Goal: Task Accomplishment & Management: Use online tool/utility

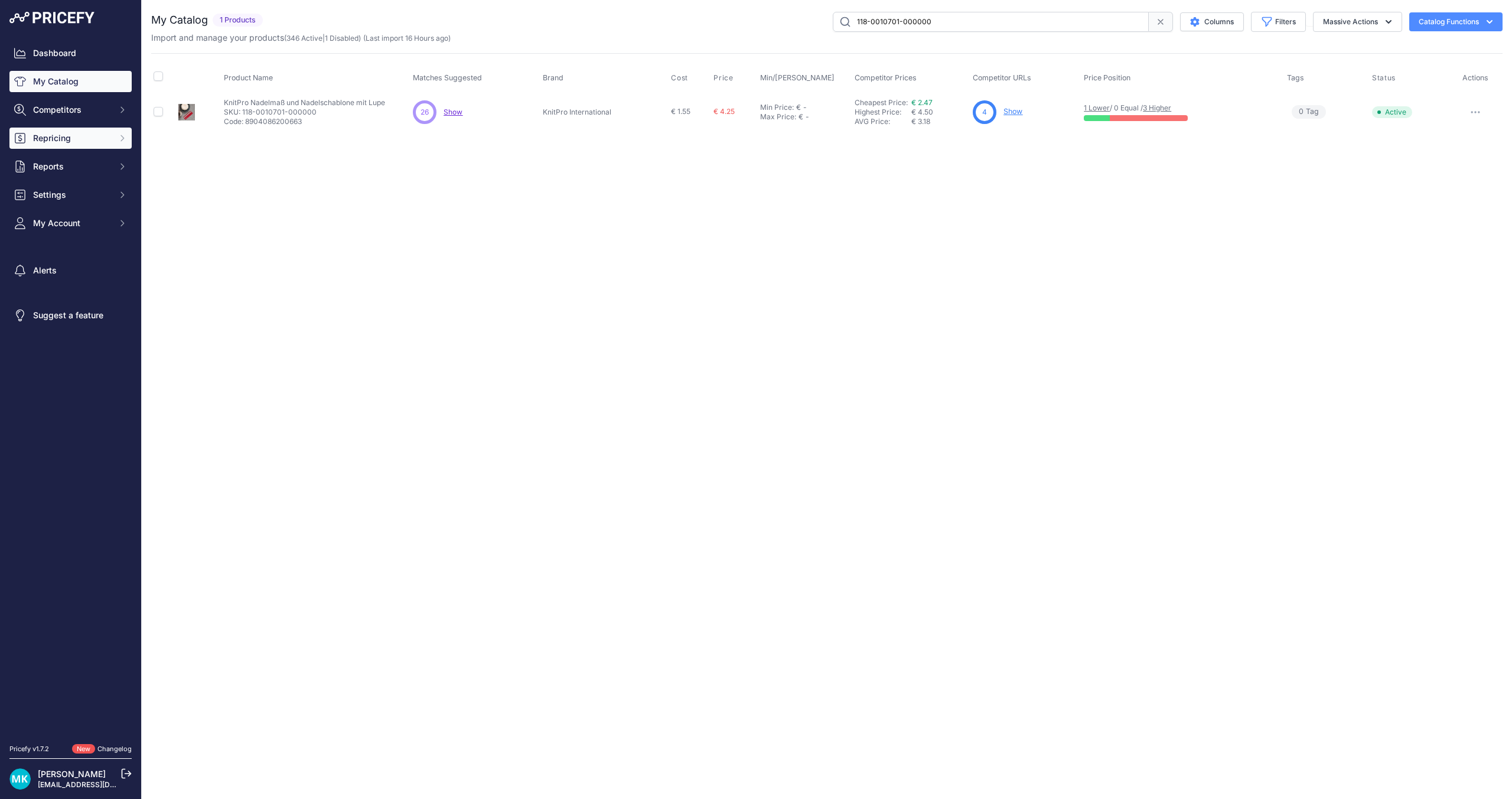
click at [75, 140] on span "Repricing" at bounding box center [72, 138] width 78 height 12
click at [93, 176] on link "Repricing Preview" at bounding box center [70, 182] width 122 height 20
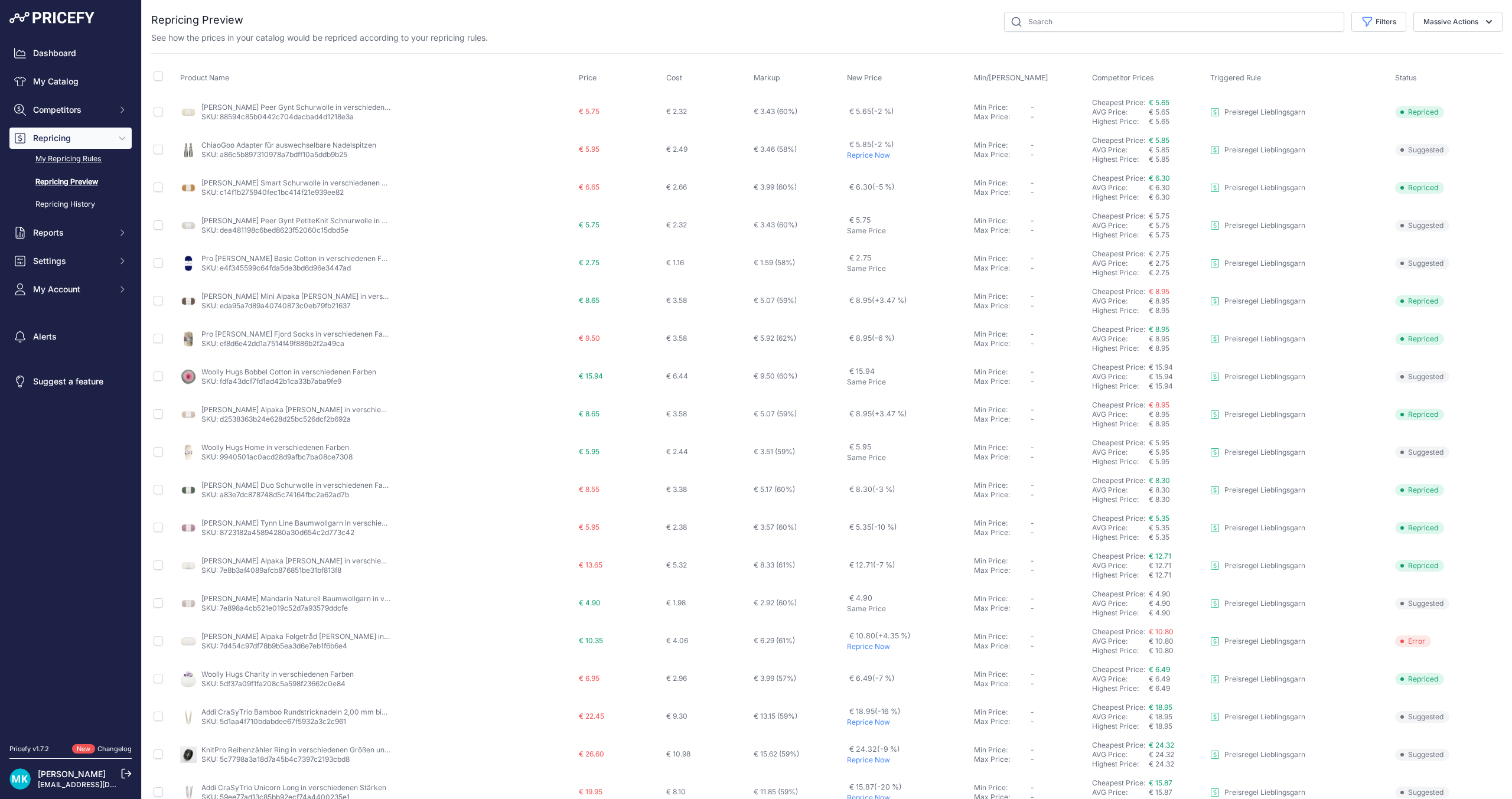
click at [97, 160] on link "My Repricing Rules" at bounding box center [70, 159] width 122 height 20
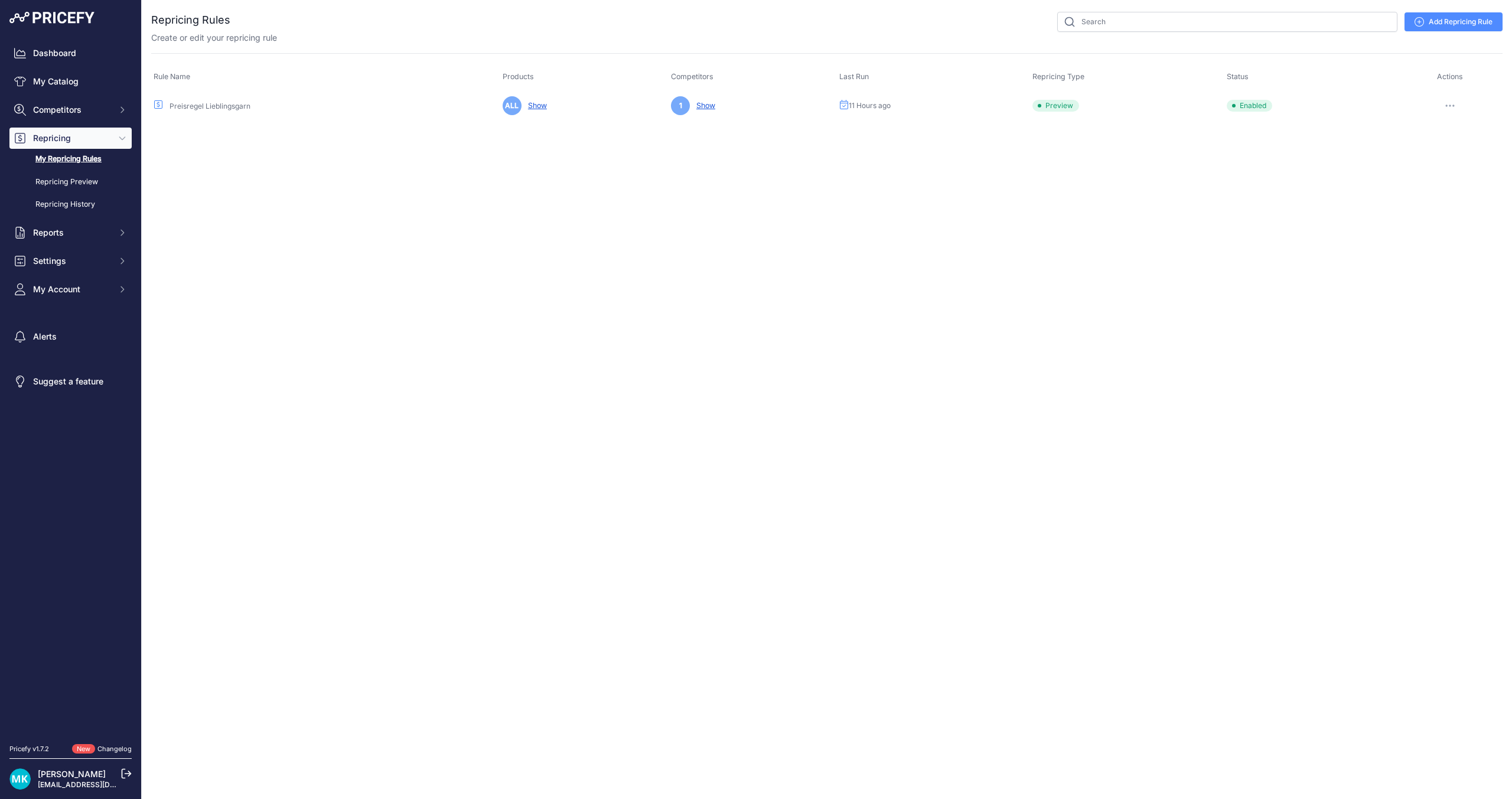
click at [1446, 105] on icon "button" at bounding box center [1450, 105] width 10 height 2
click at [1450, 150] on button "Run Preview" at bounding box center [1462, 149] width 75 height 19
click at [53, 181] on link "Repricing Preview" at bounding box center [70, 182] width 122 height 20
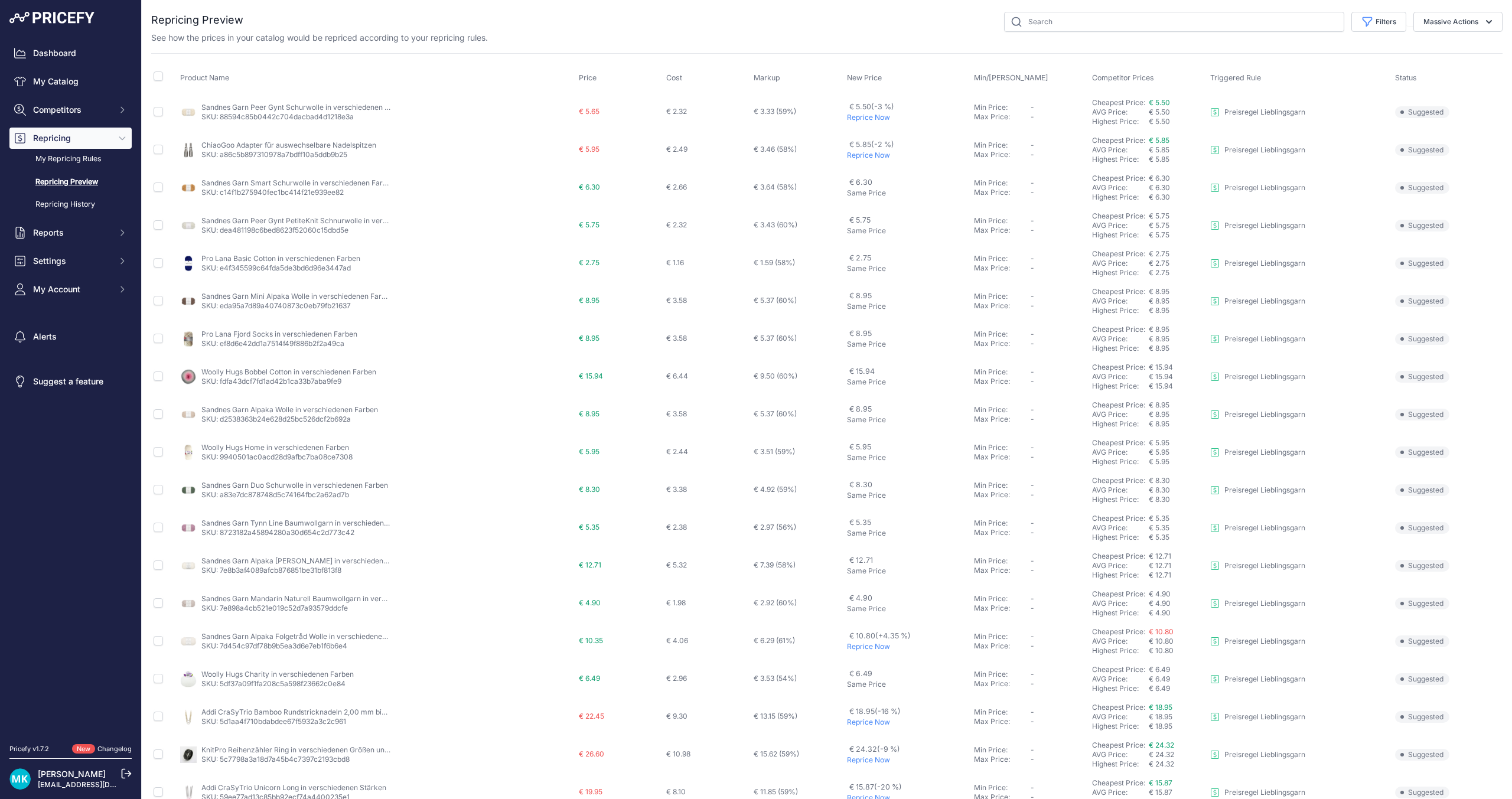
click at [83, 186] on link "Repricing Preview" at bounding box center [70, 182] width 122 height 20
click at [859, 118] on p "Reprice Now" at bounding box center [907, 117] width 122 height 10
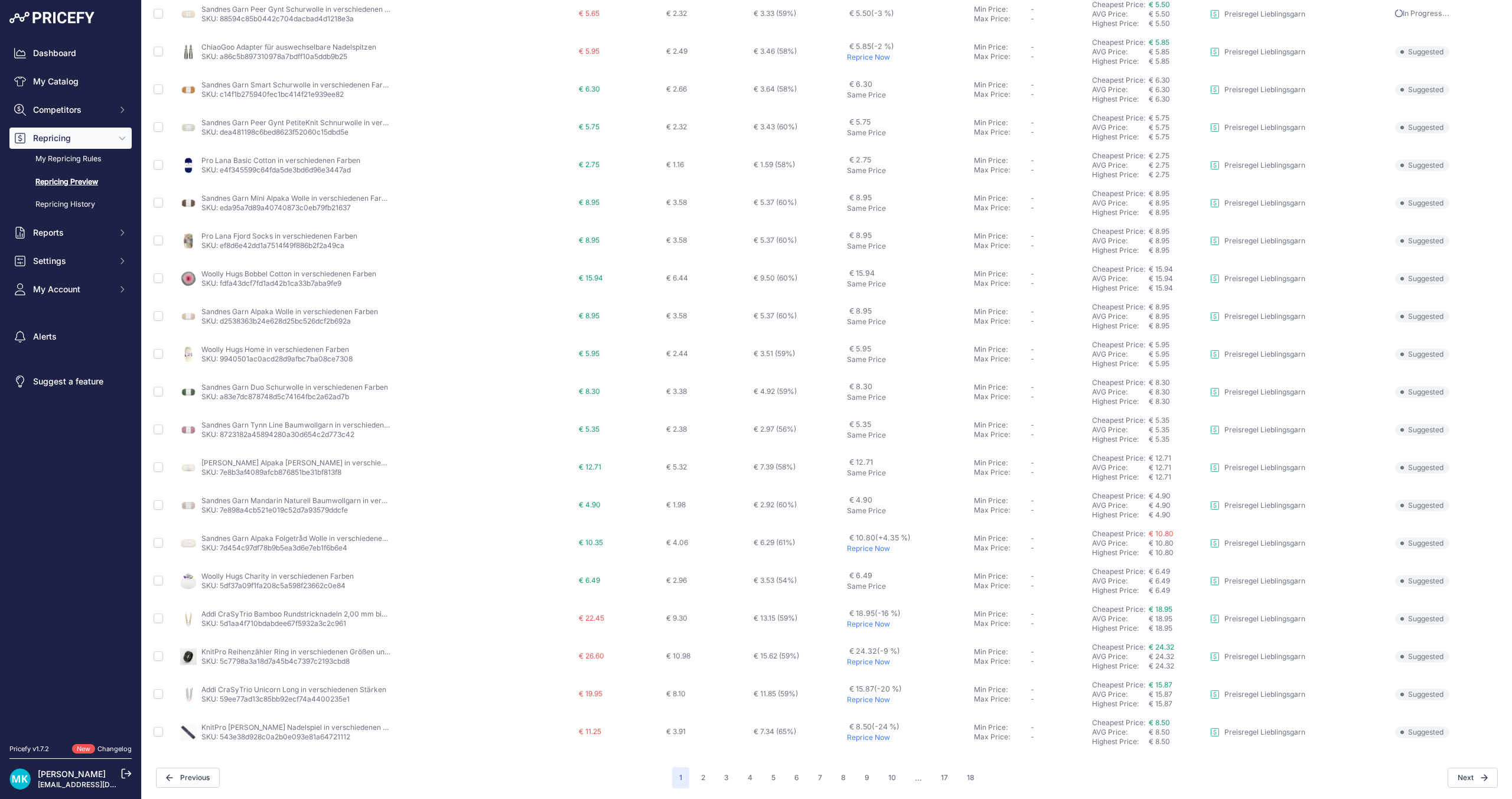
scroll to position [131, 0]
click at [864, 547] on p "Reprice Now" at bounding box center [907, 547] width 122 height 10
click at [700, 776] on button "2" at bounding box center [703, 776] width 18 height 21
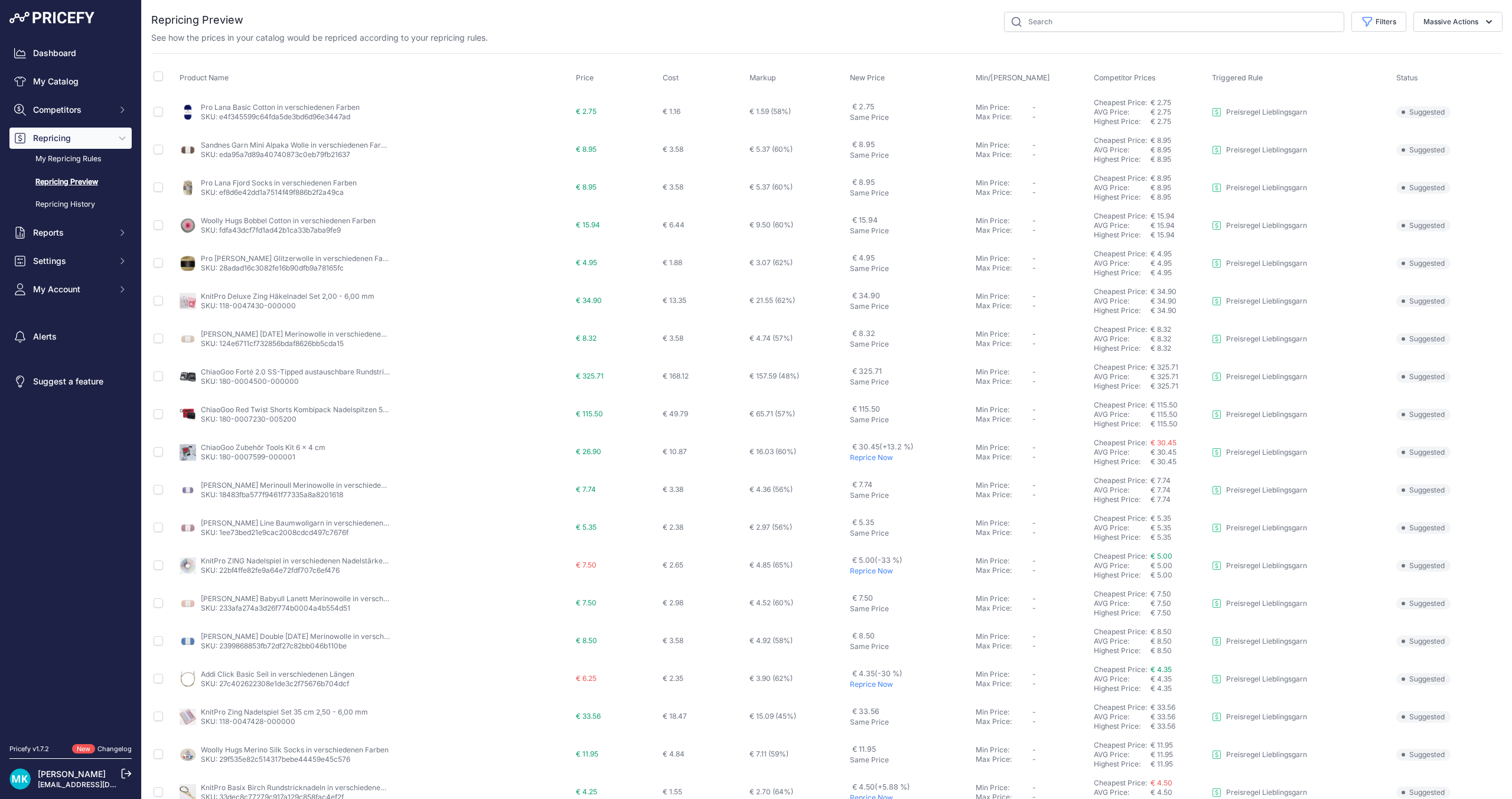
click at [865, 459] on p "Reprice Now" at bounding box center [910, 457] width 121 height 10
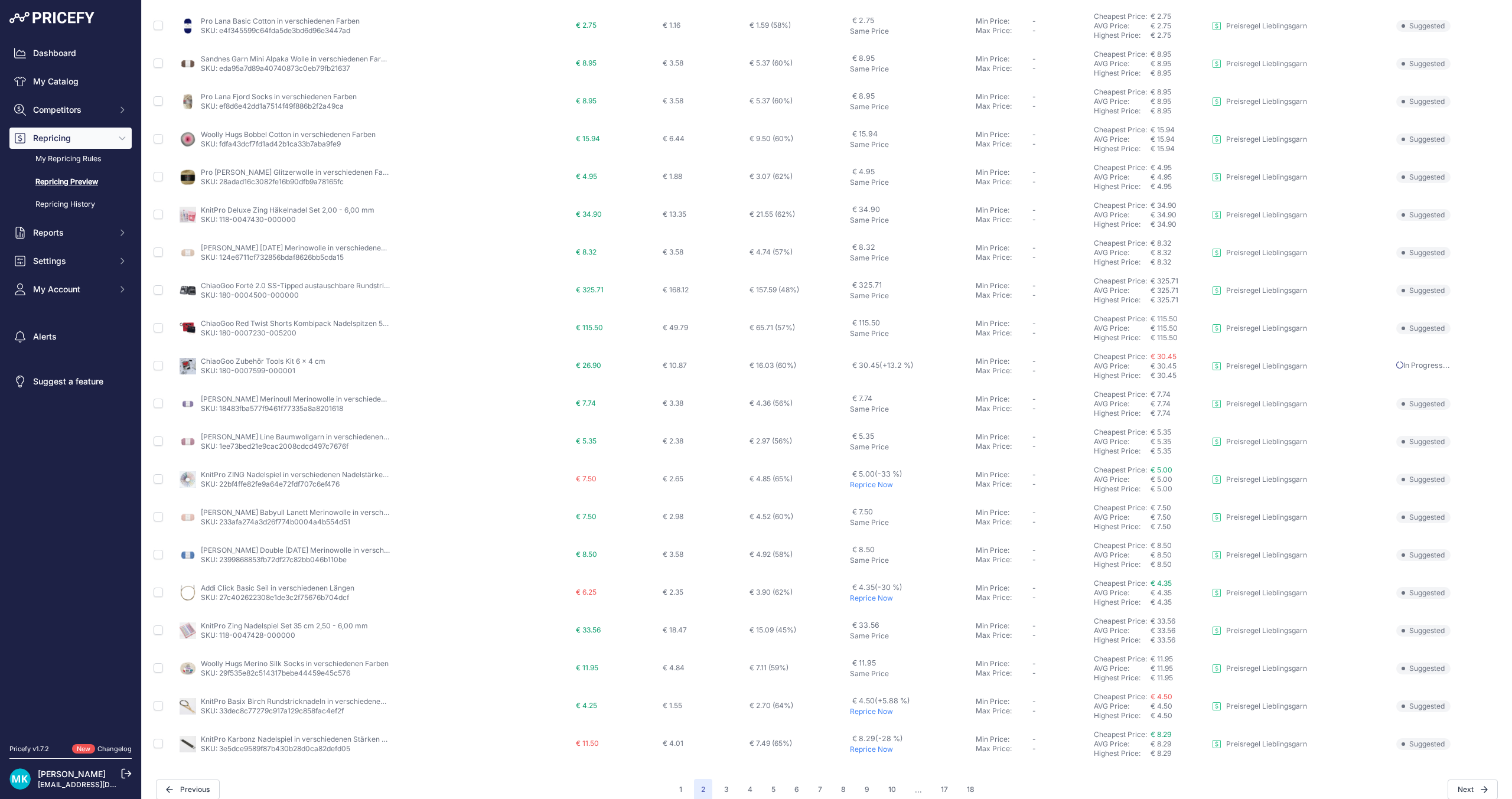
scroll to position [131, 0]
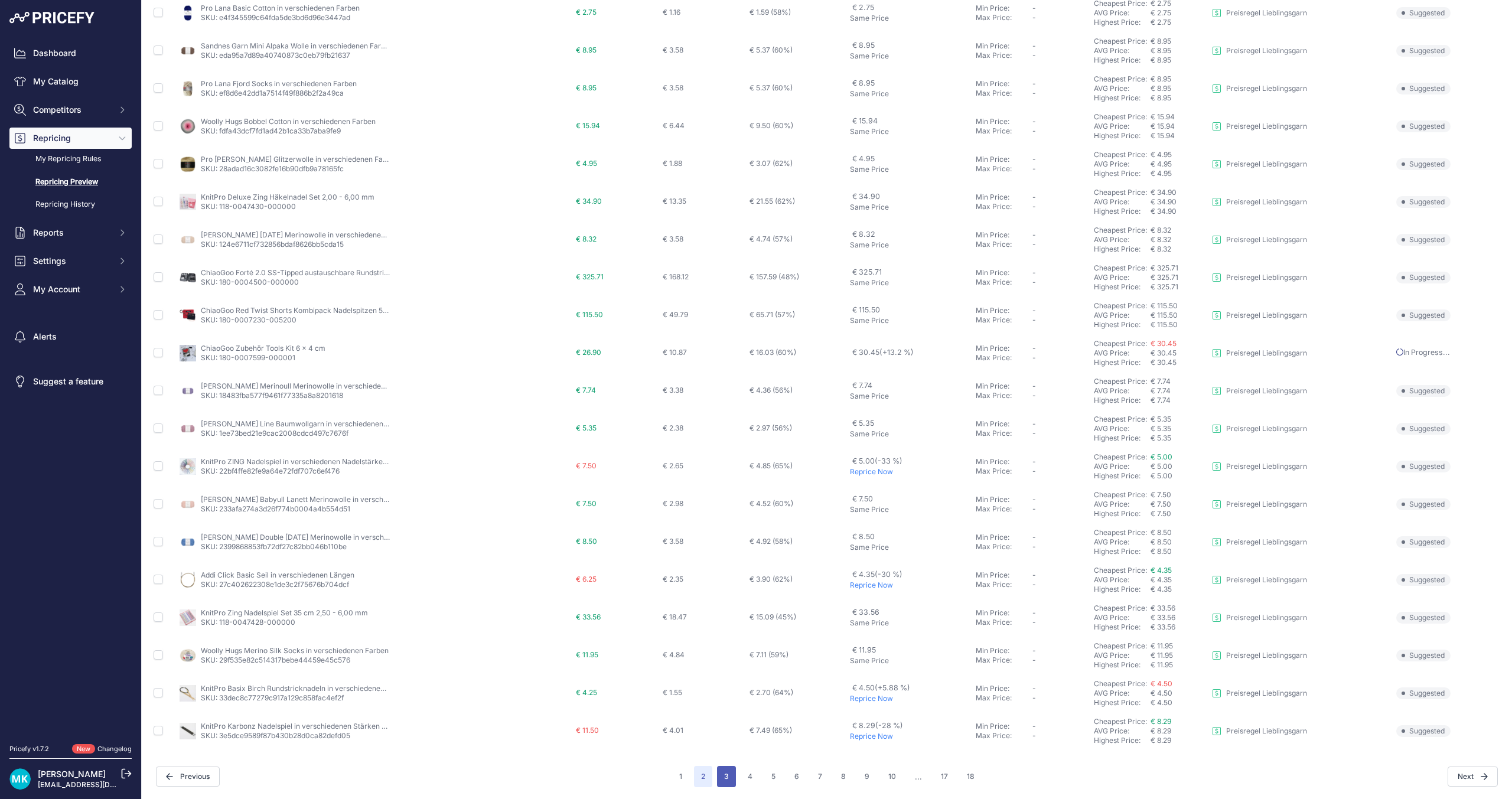
click at [721, 781] on button "3" at bounding box center [727, 776] width 19 height 21
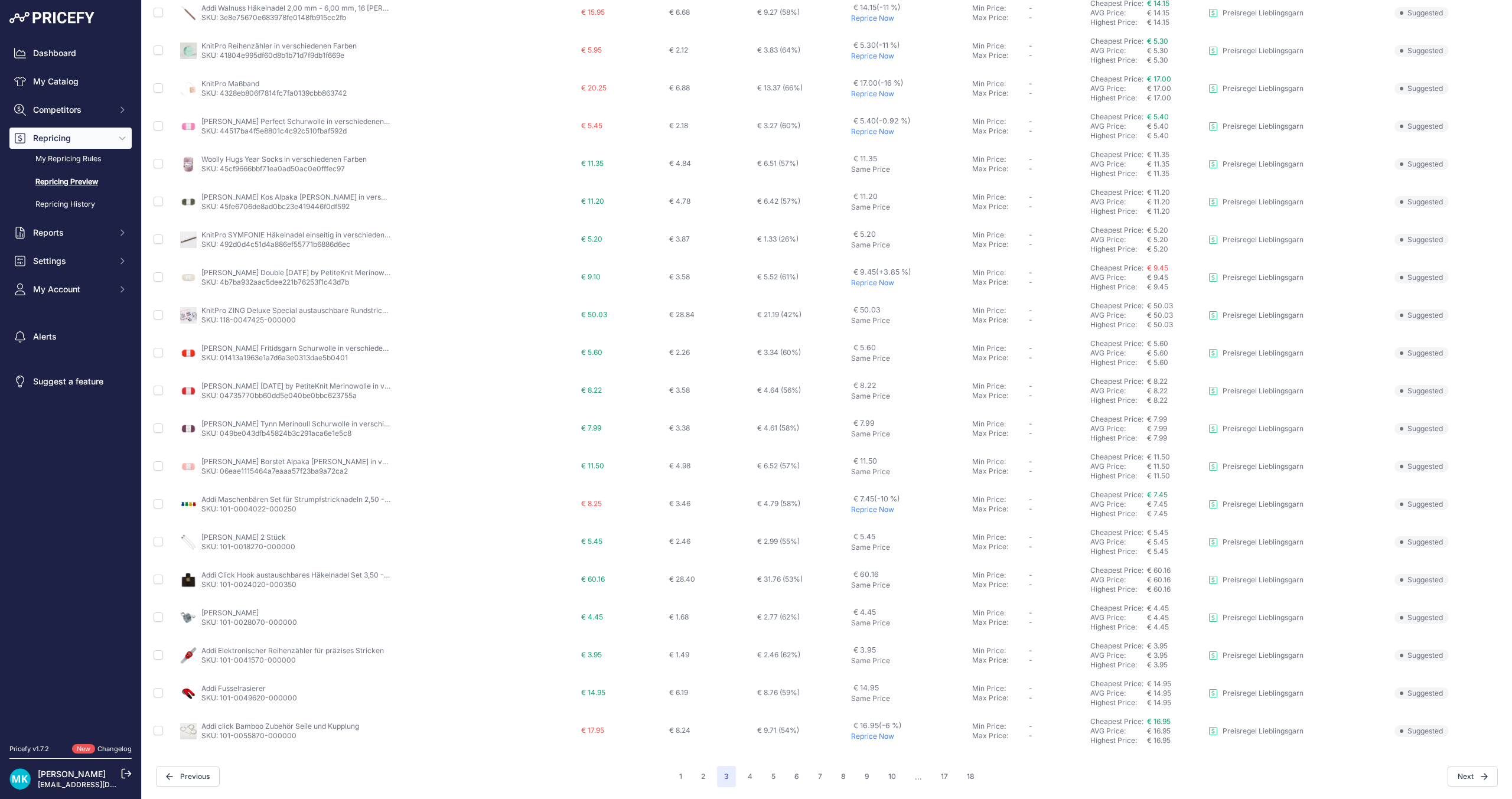
scroll to position [40, 0]
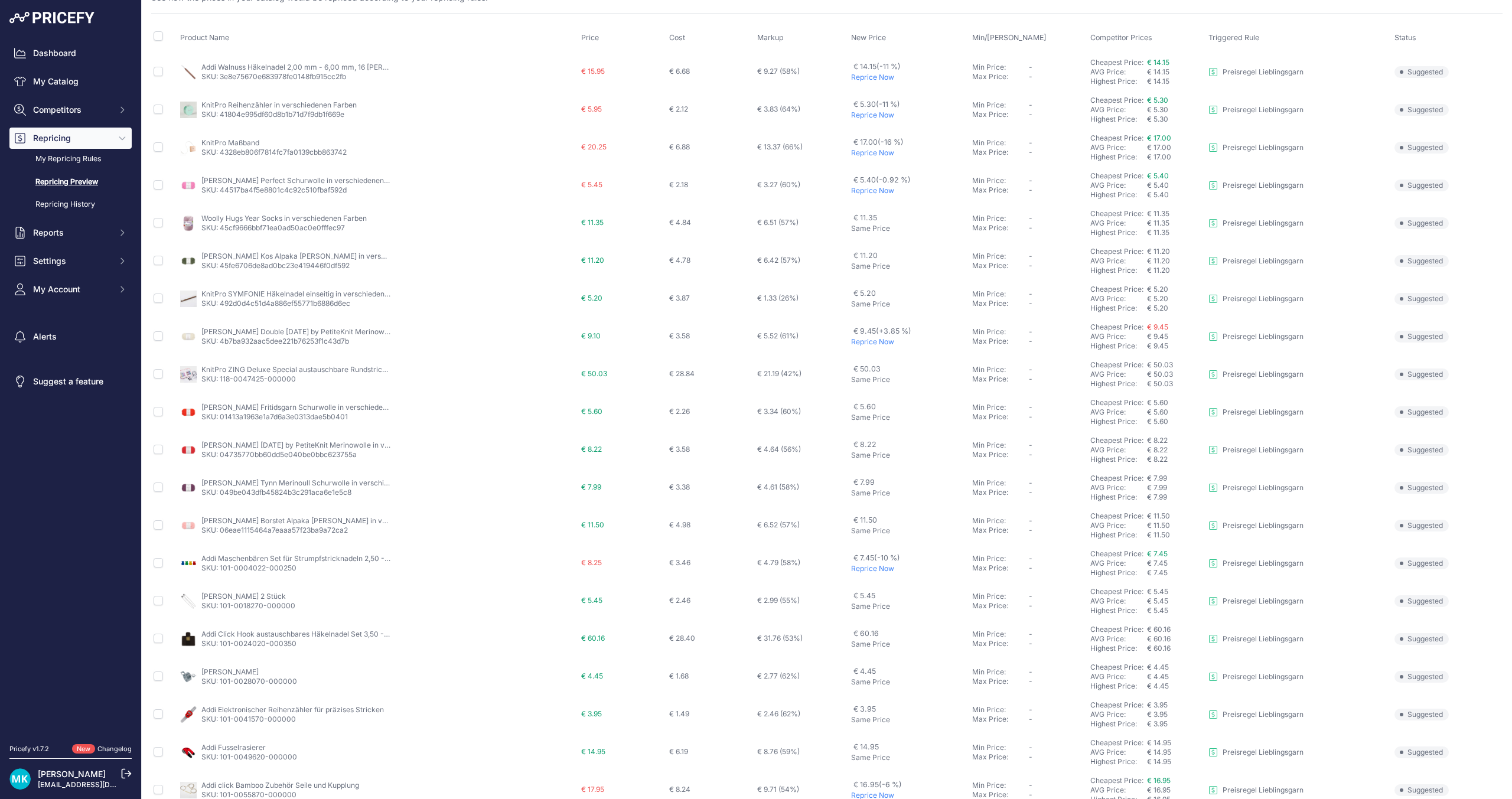
click at [861, 345] on p "Reprice Now" at bounding box center [909, 342] width 116 height 10
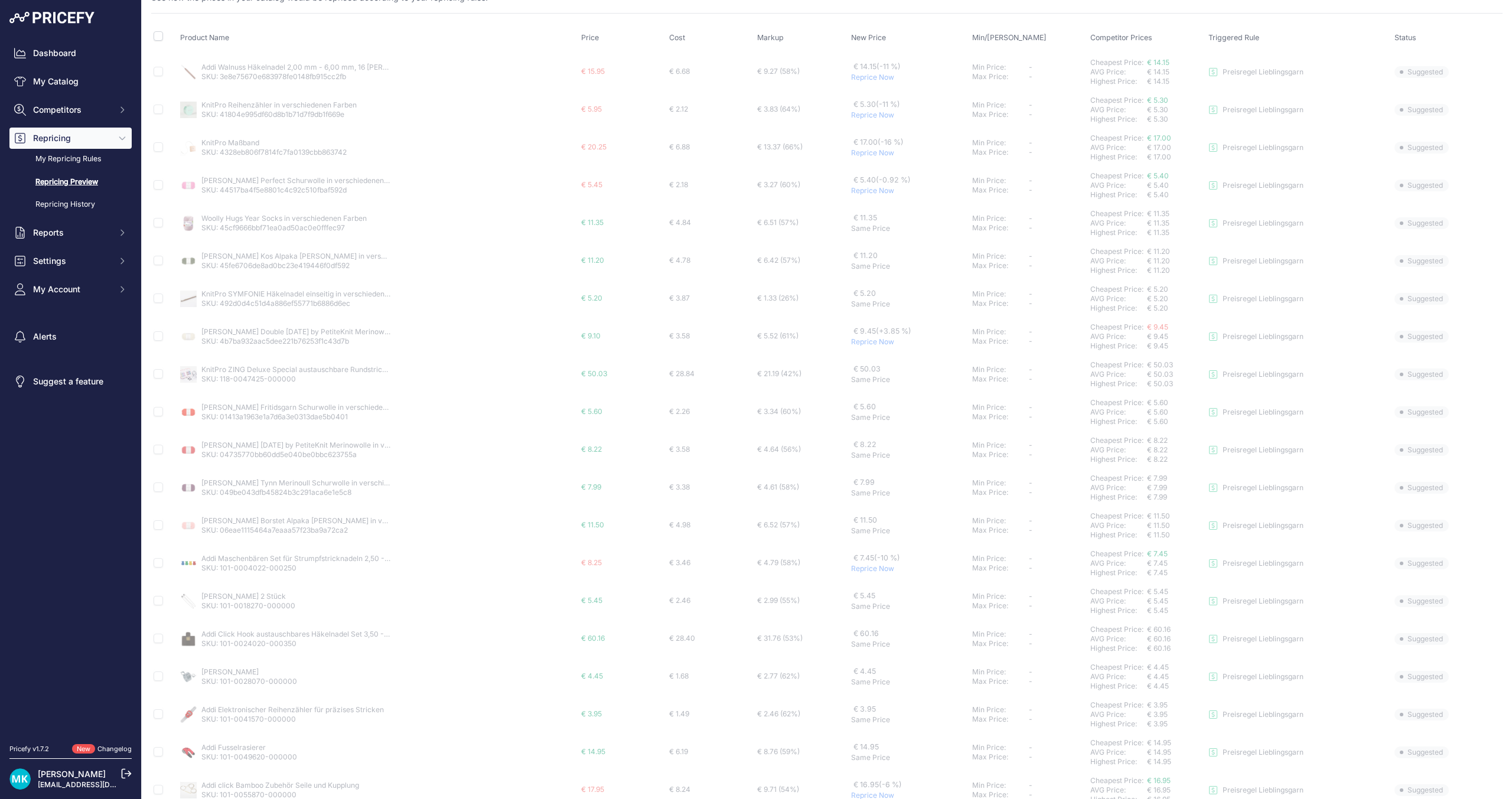
scroll to position [0, 0]
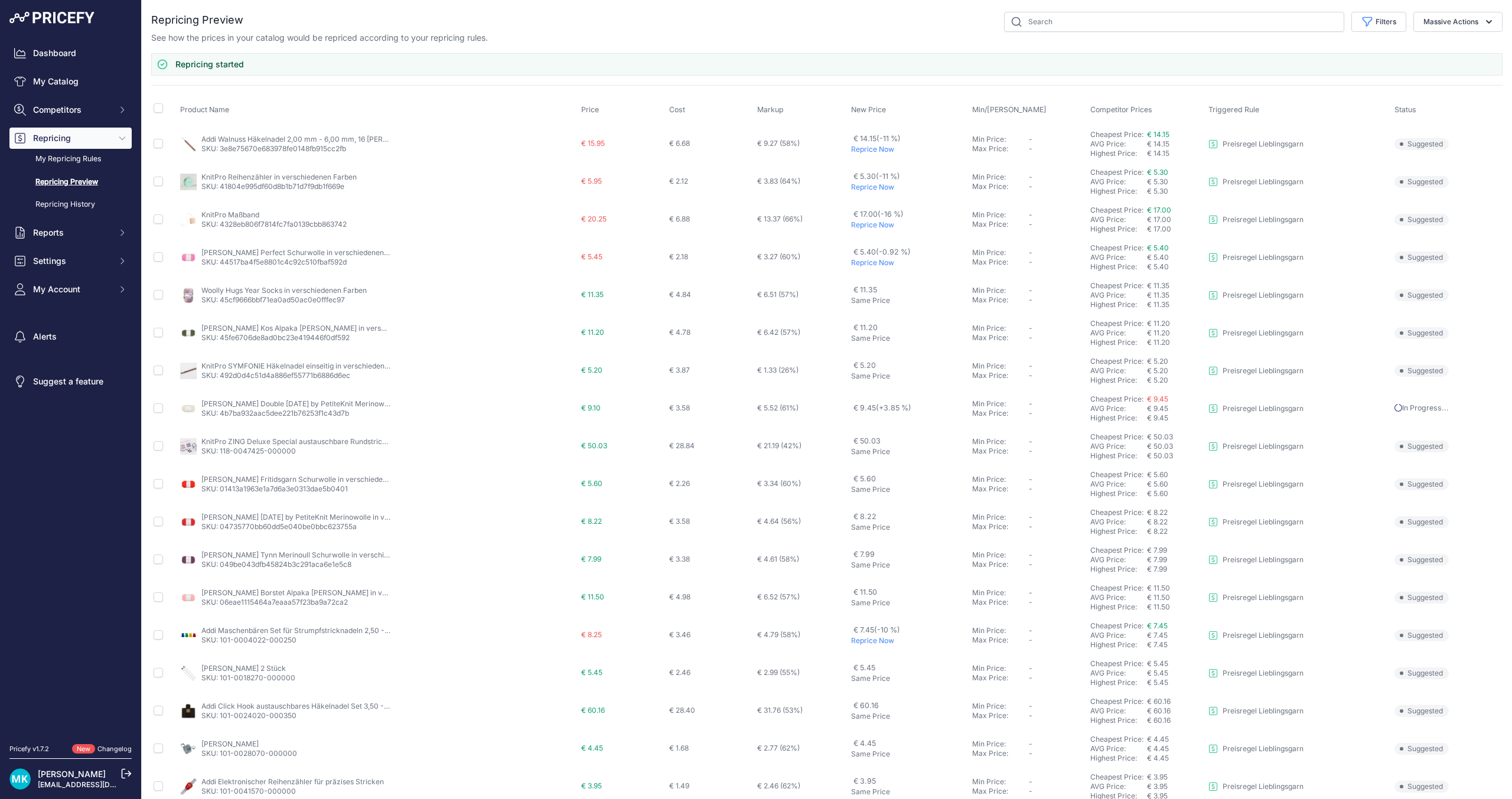
click at [873, 260] on p "Reprice Now" at bounding box center [909, 263] width 116 height 10
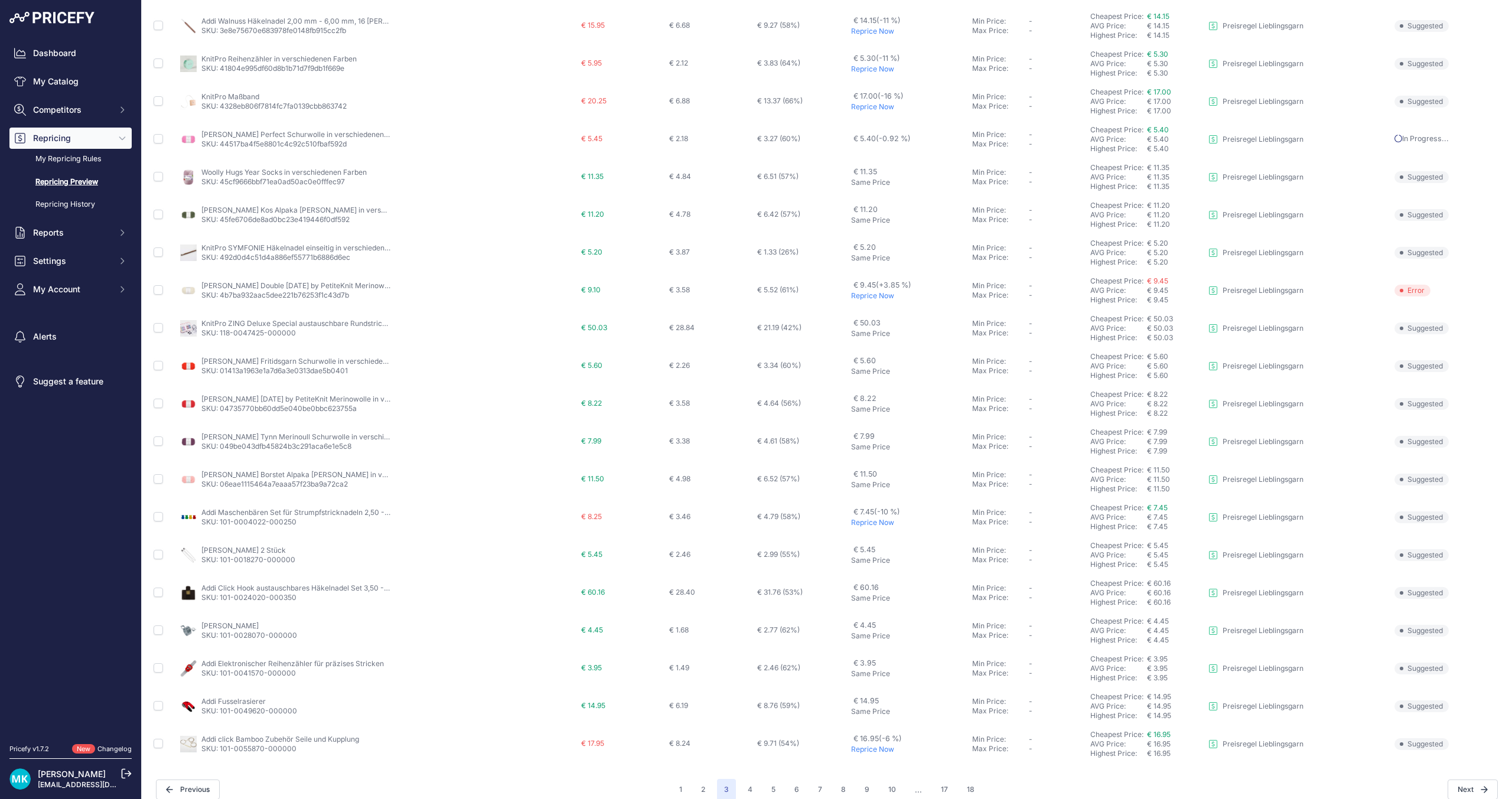
scroll to position [131, 0]
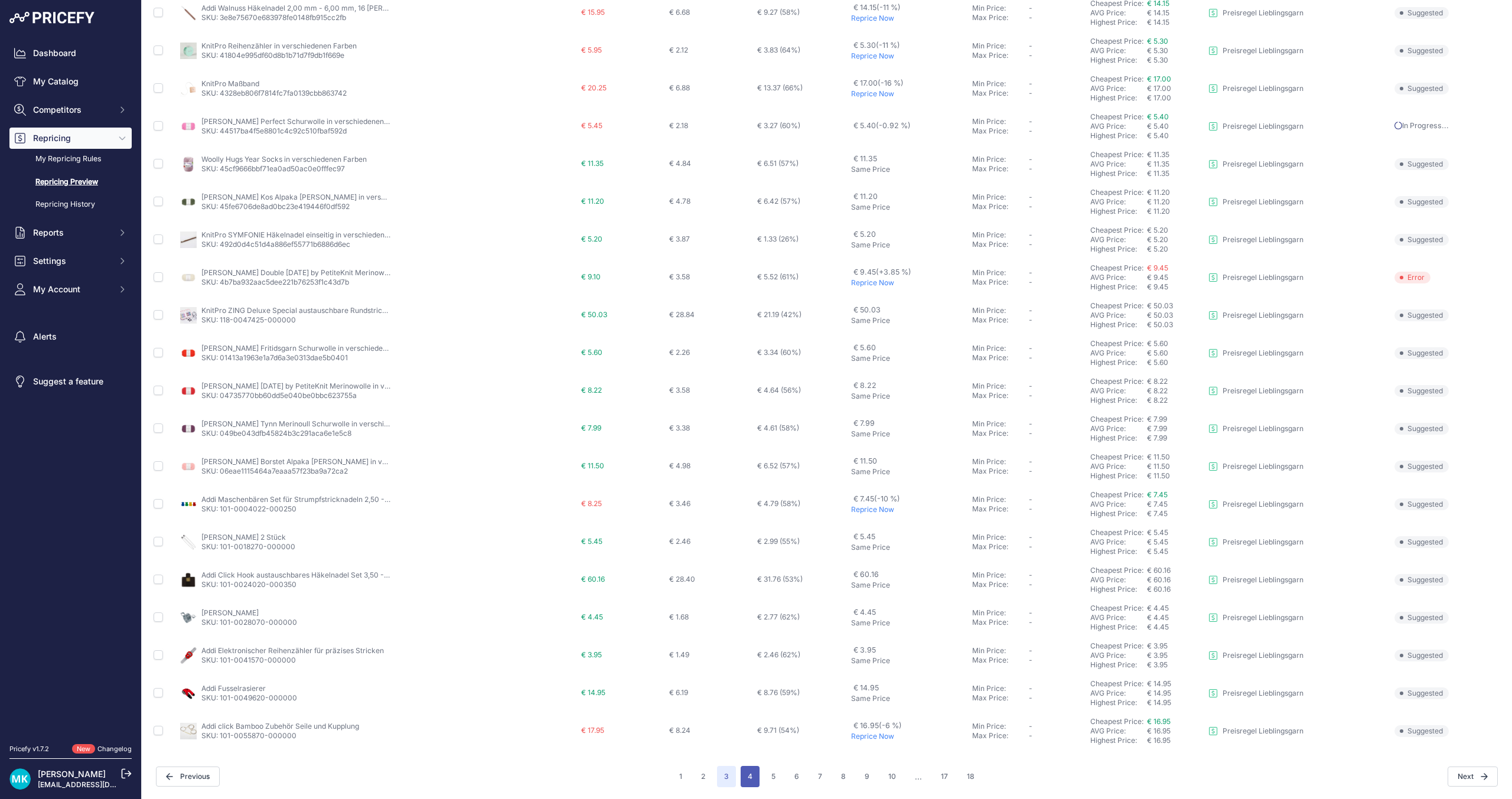
click at [745, 770] on button "4" at bounding box center [750, 776] width 19 height 21
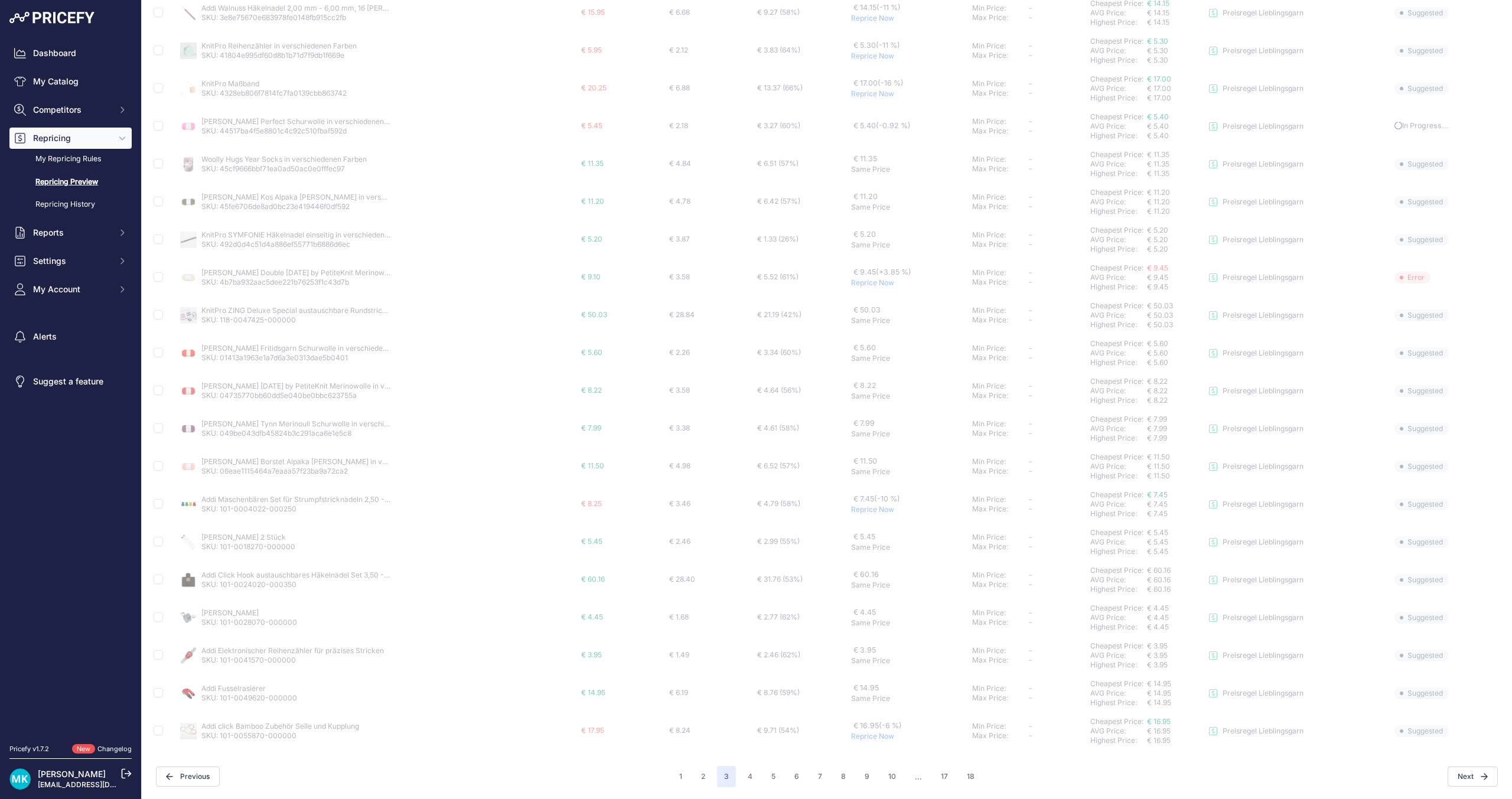
scroll to position [100, 0]
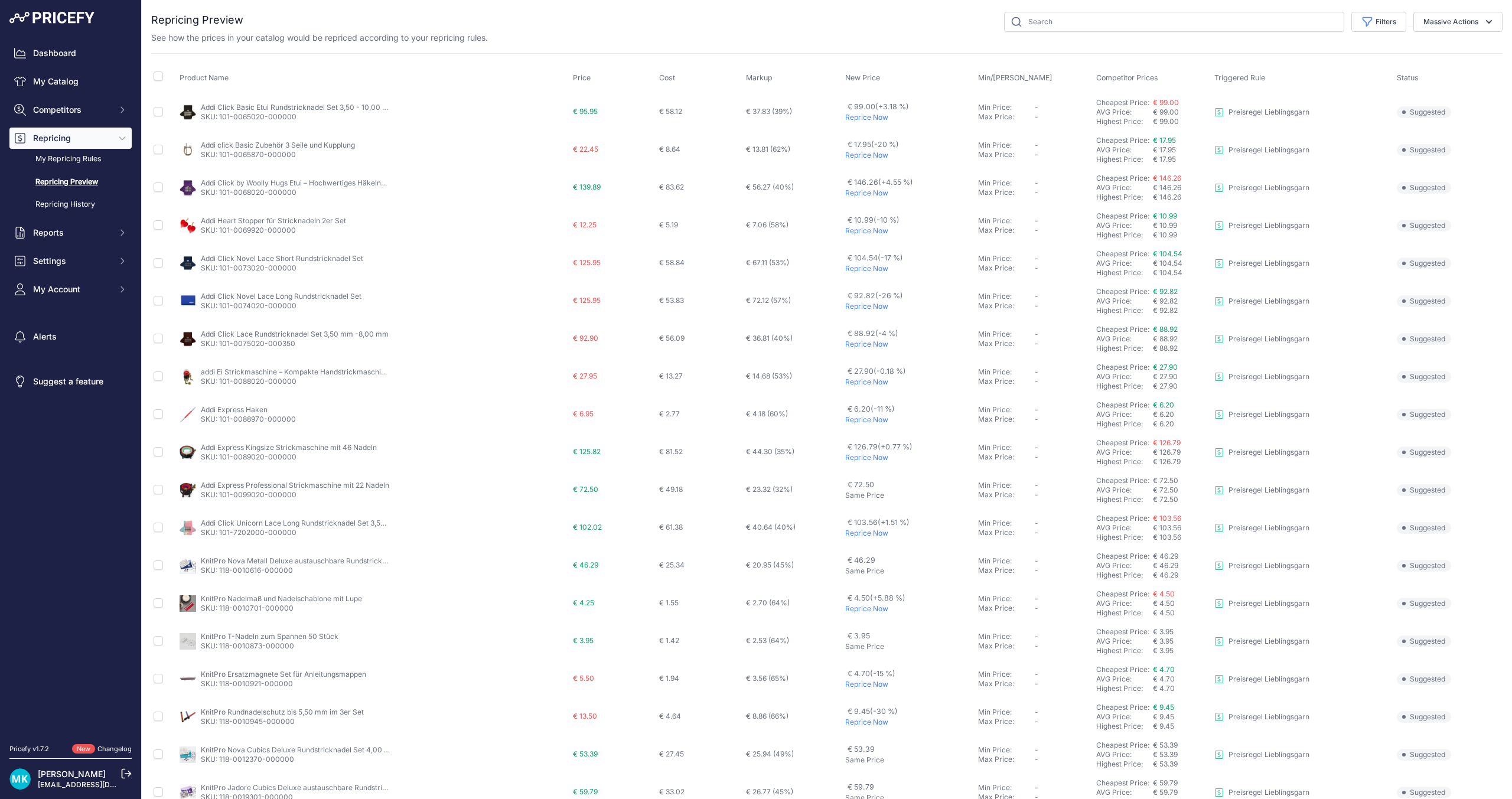
click at [861, 118] on p "Reprice Now" at bounding box center [909, 117] width 128 height 10
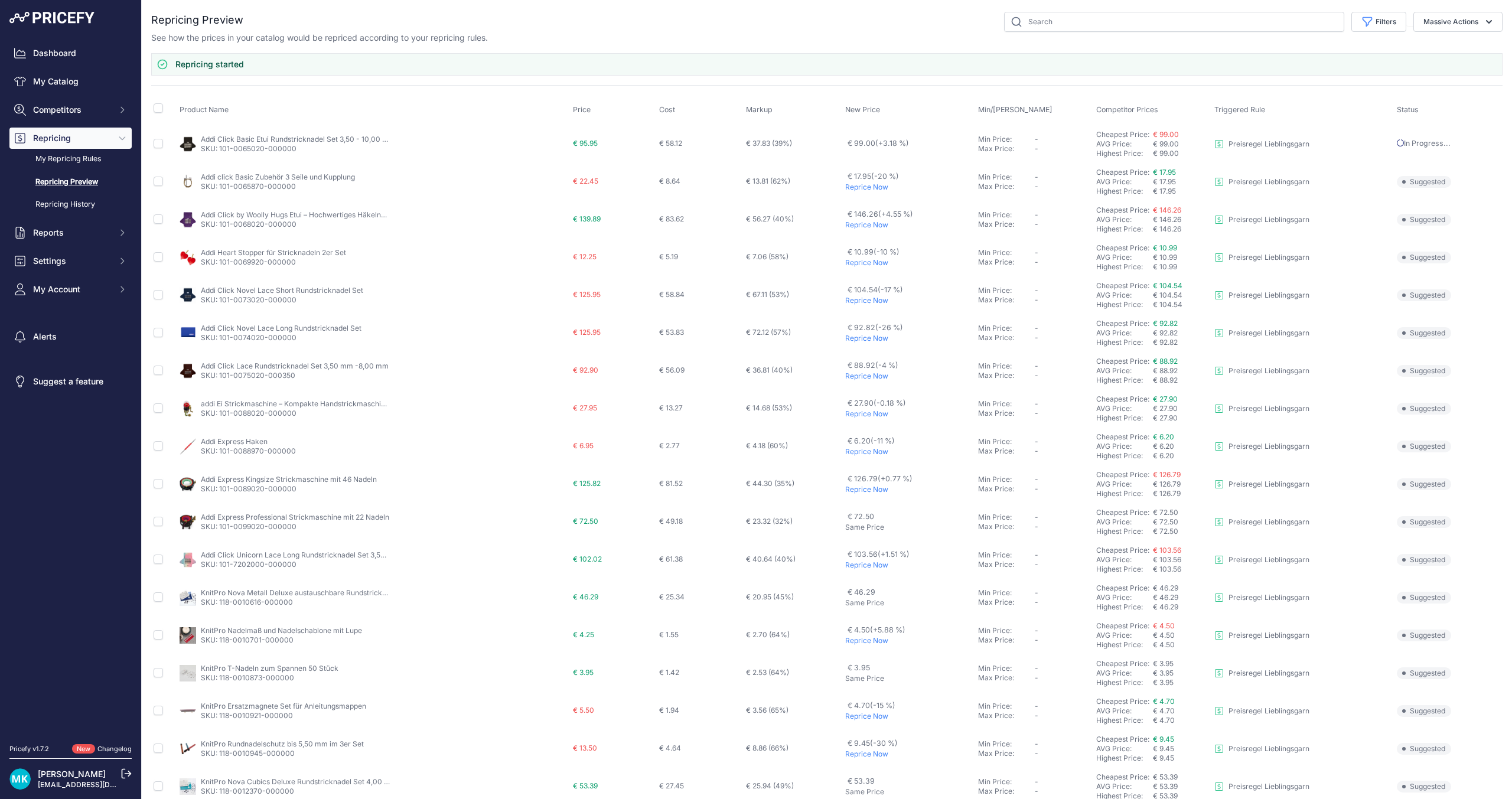
click at [856, 224] on p "Reprice Now" at bounding box center [909, 225] width 128 height 10
click at [860, 301] on p "Reprice Now" at bounding box center [909, 300] width 128 height 10
click at [852, 337] on p "Reprice Now" at bounding box center [909, 338] width 128 height 10
click at [863, 380] on p "Reprice Now" at bounding box center [909, 376] width 128 height 10
click at [874, 416] on p "Reprice Now" at bounding box center [909, 413] width 128 height 10
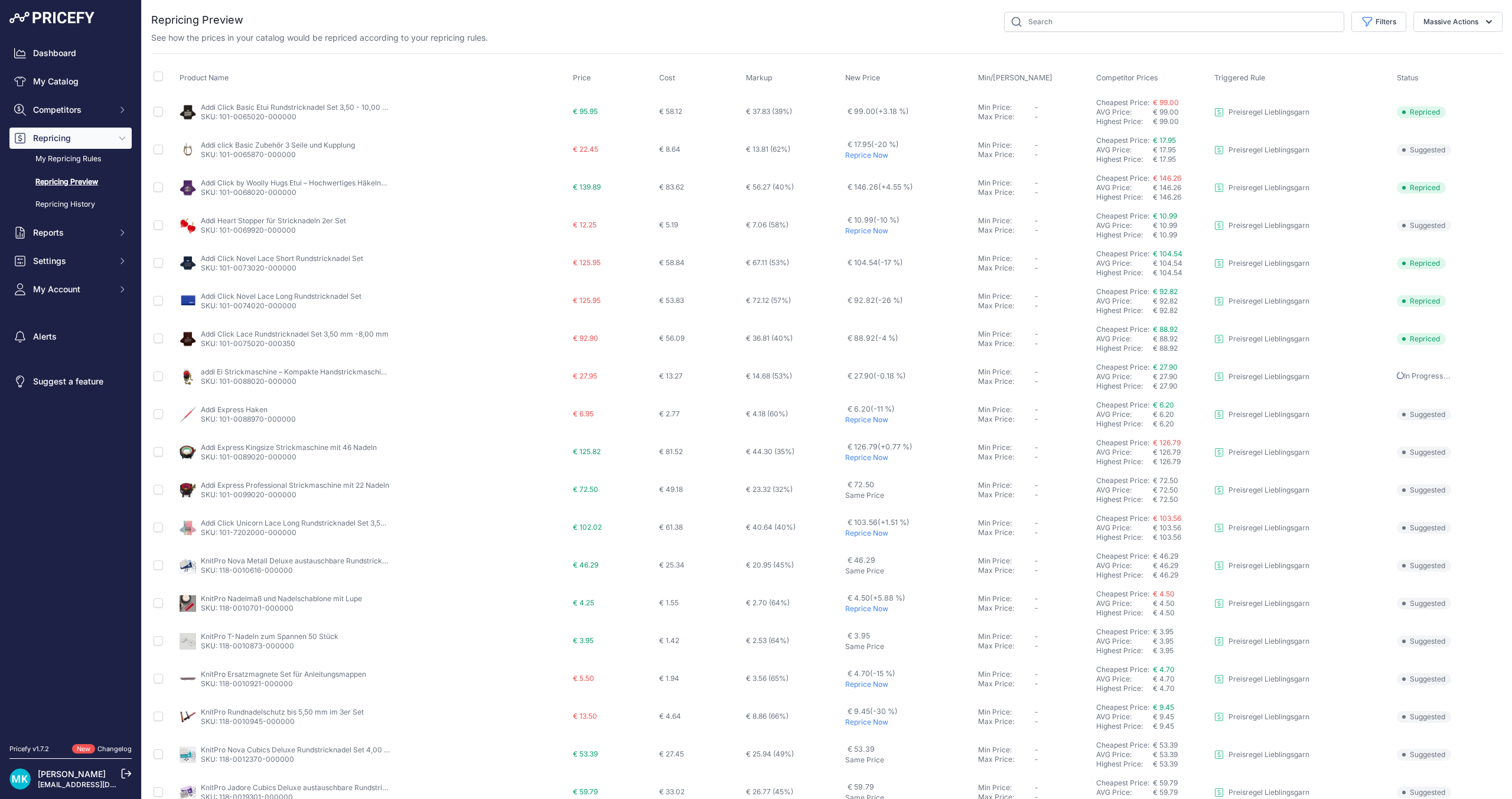
click at [858, 416] on p "Reprice Now" at bounding box center [909, 419] width 128 height 10
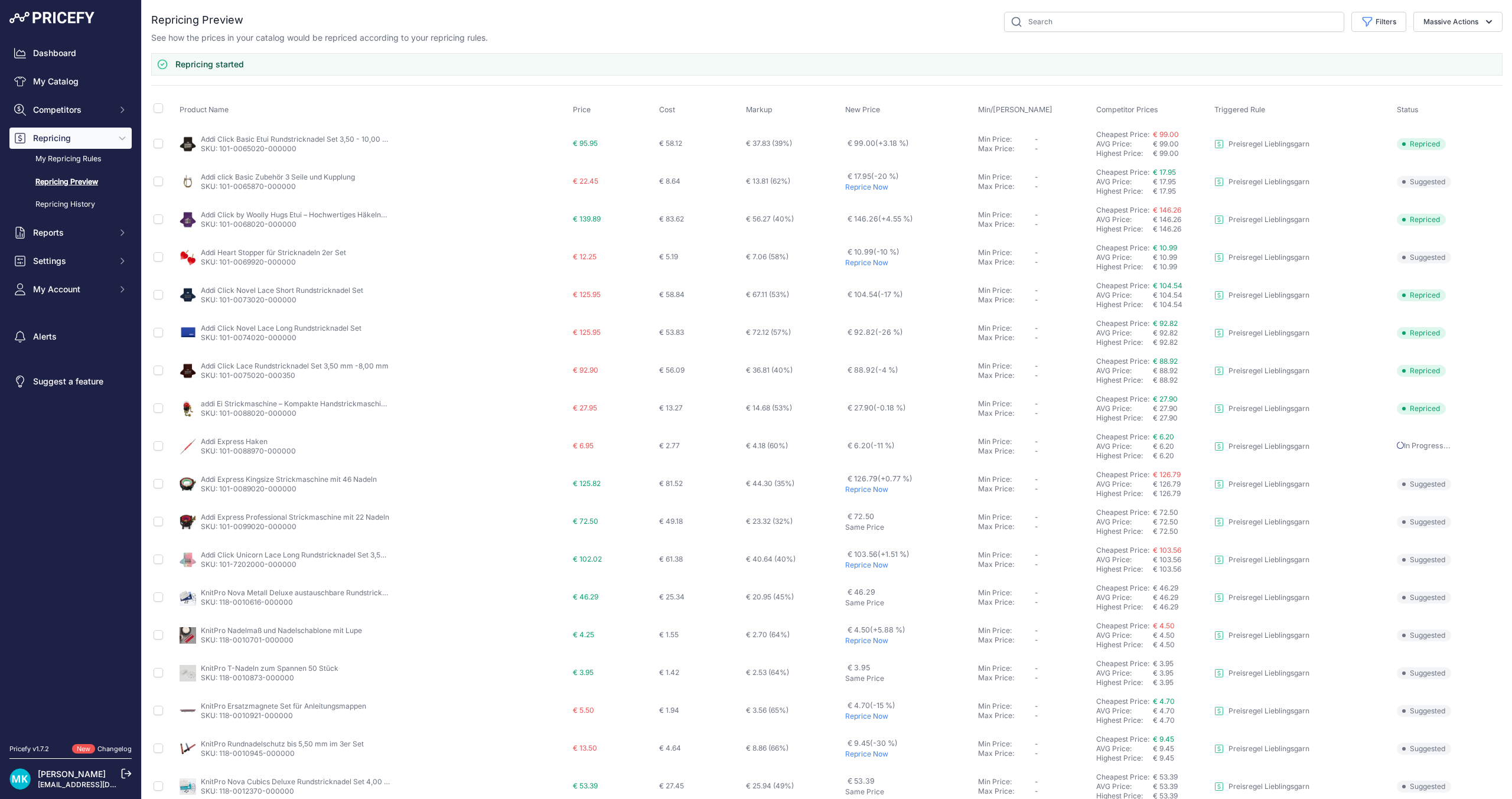
click at [861, 490] on p "Reprice Now" at bounding box center [909, 489] width 128 height 10
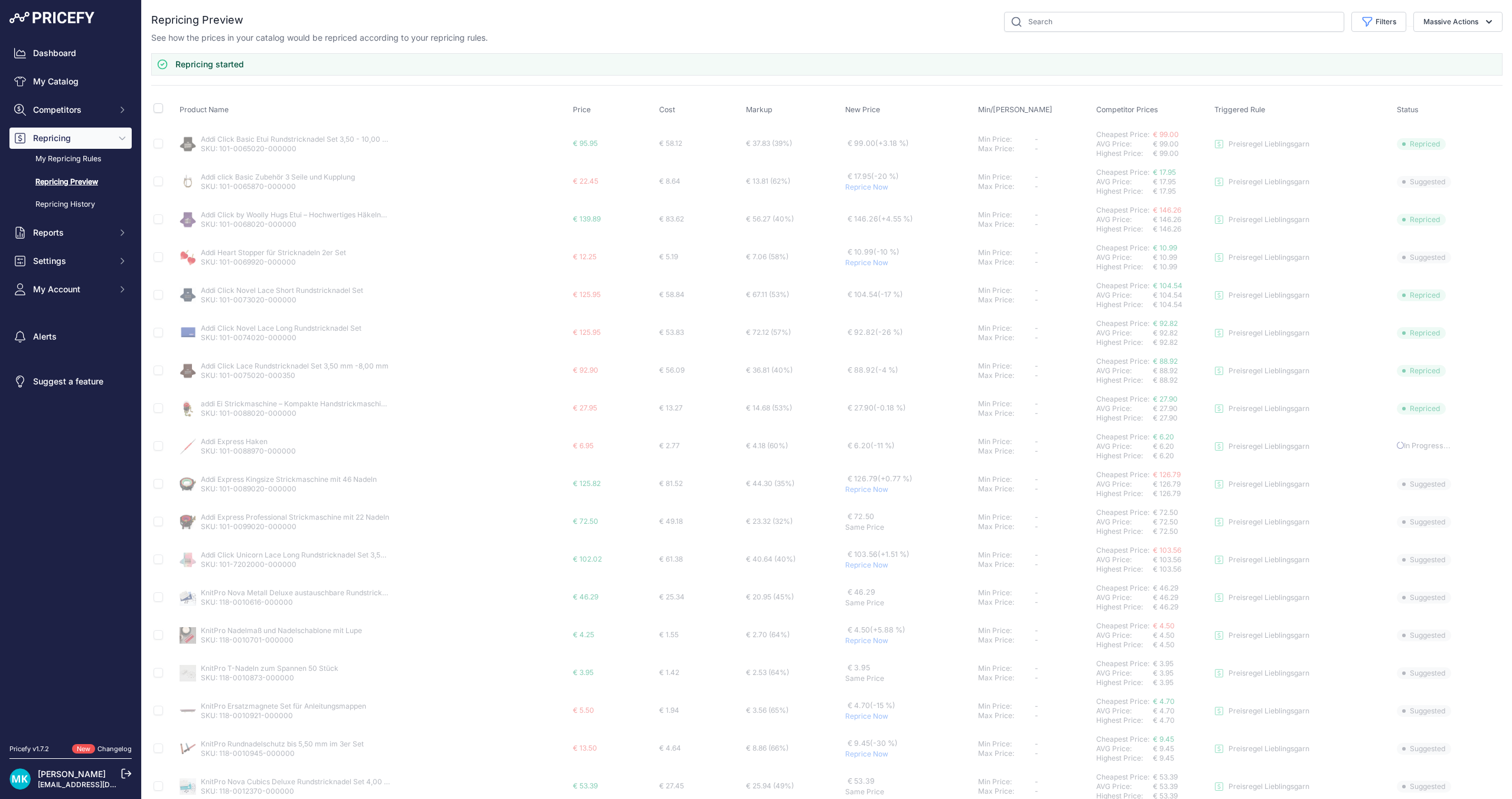
scroll to position [59, 0]
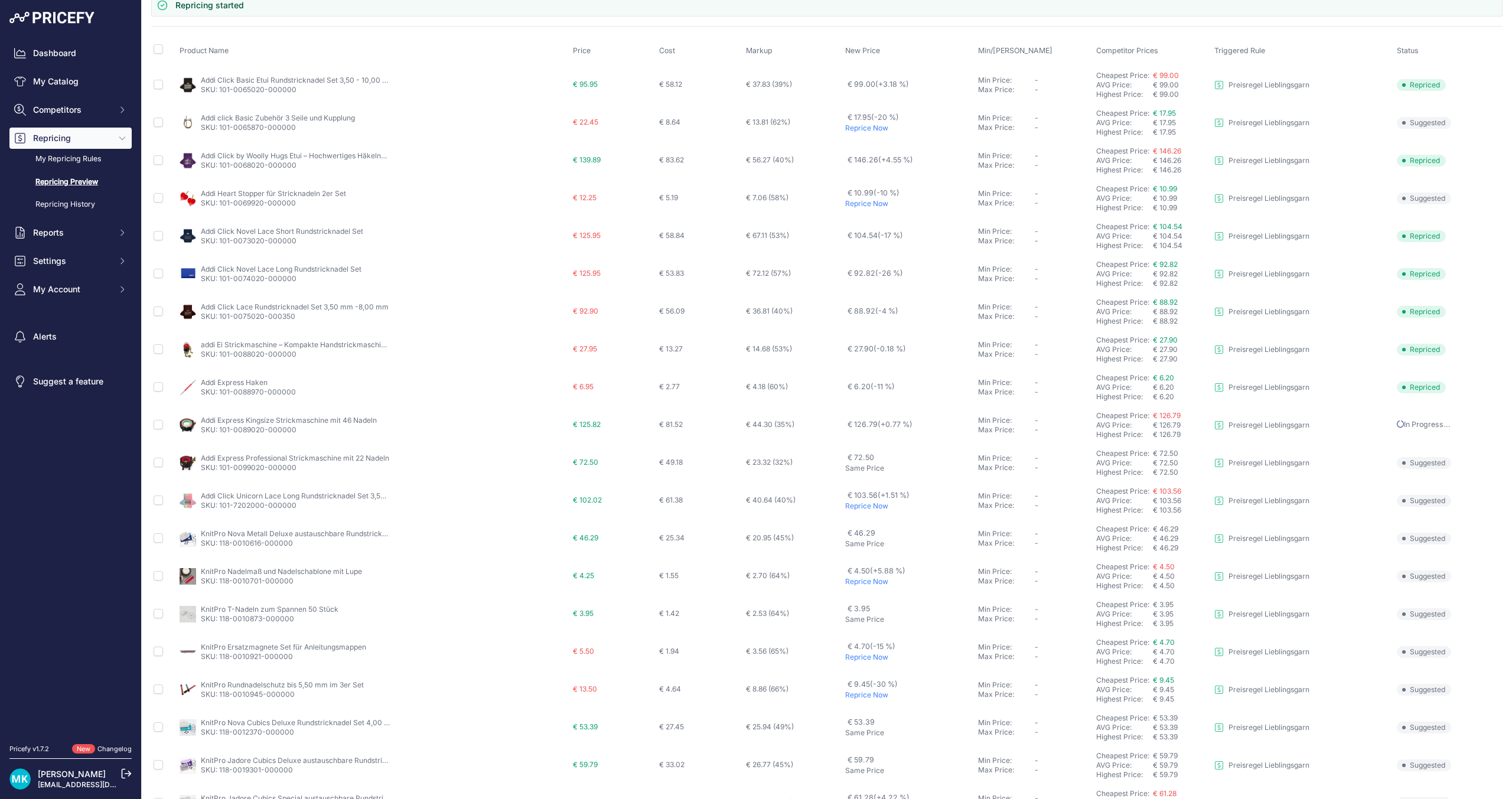
click at [859, 509] on p "Reprice Now" at bounding box center [909, 506] width 128 height 10
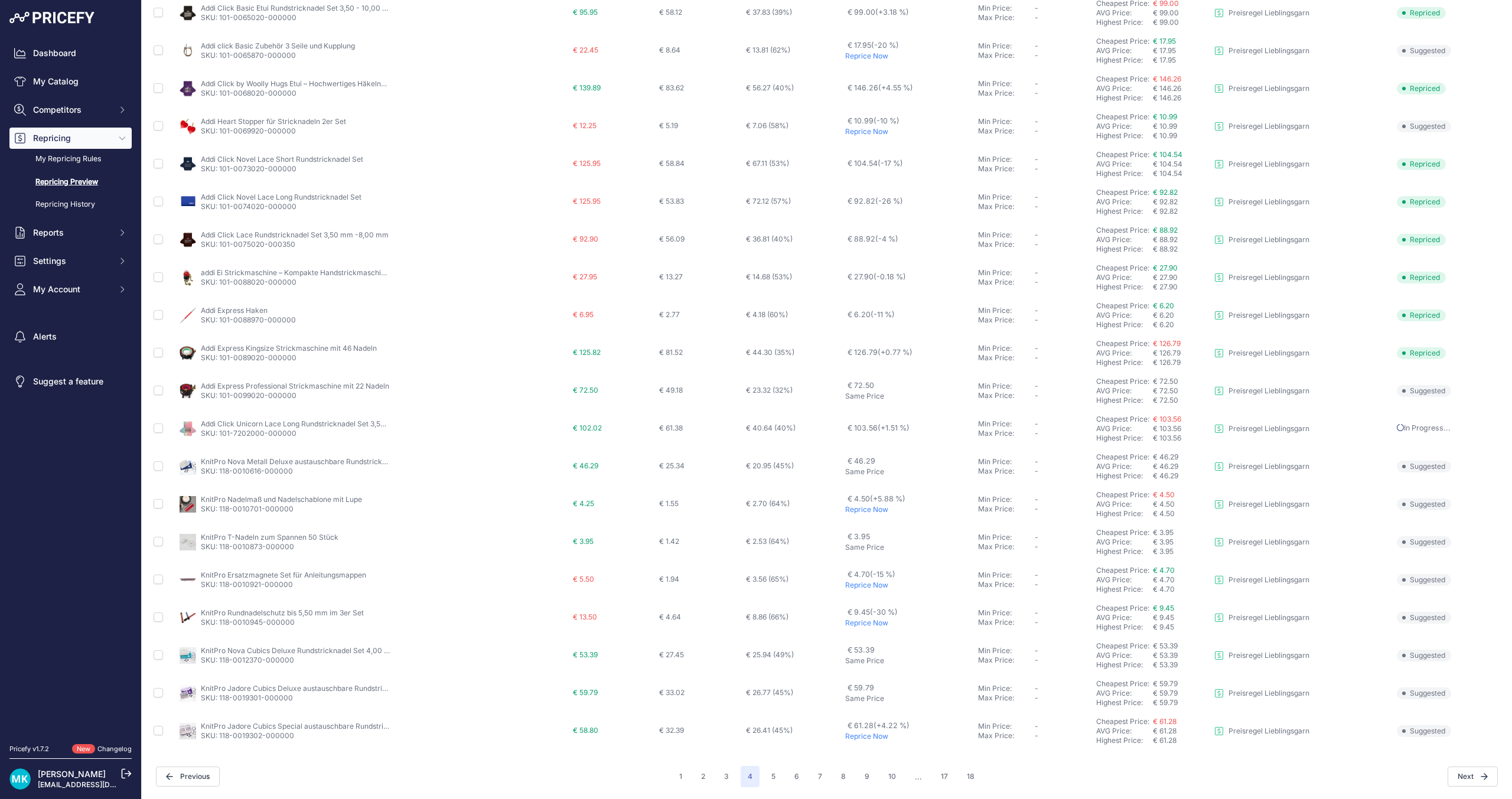
scroll to position [100, 0]
click at [875, 732] on p "Reprice Now" at bounding box center [909, 736] width 128 height 10
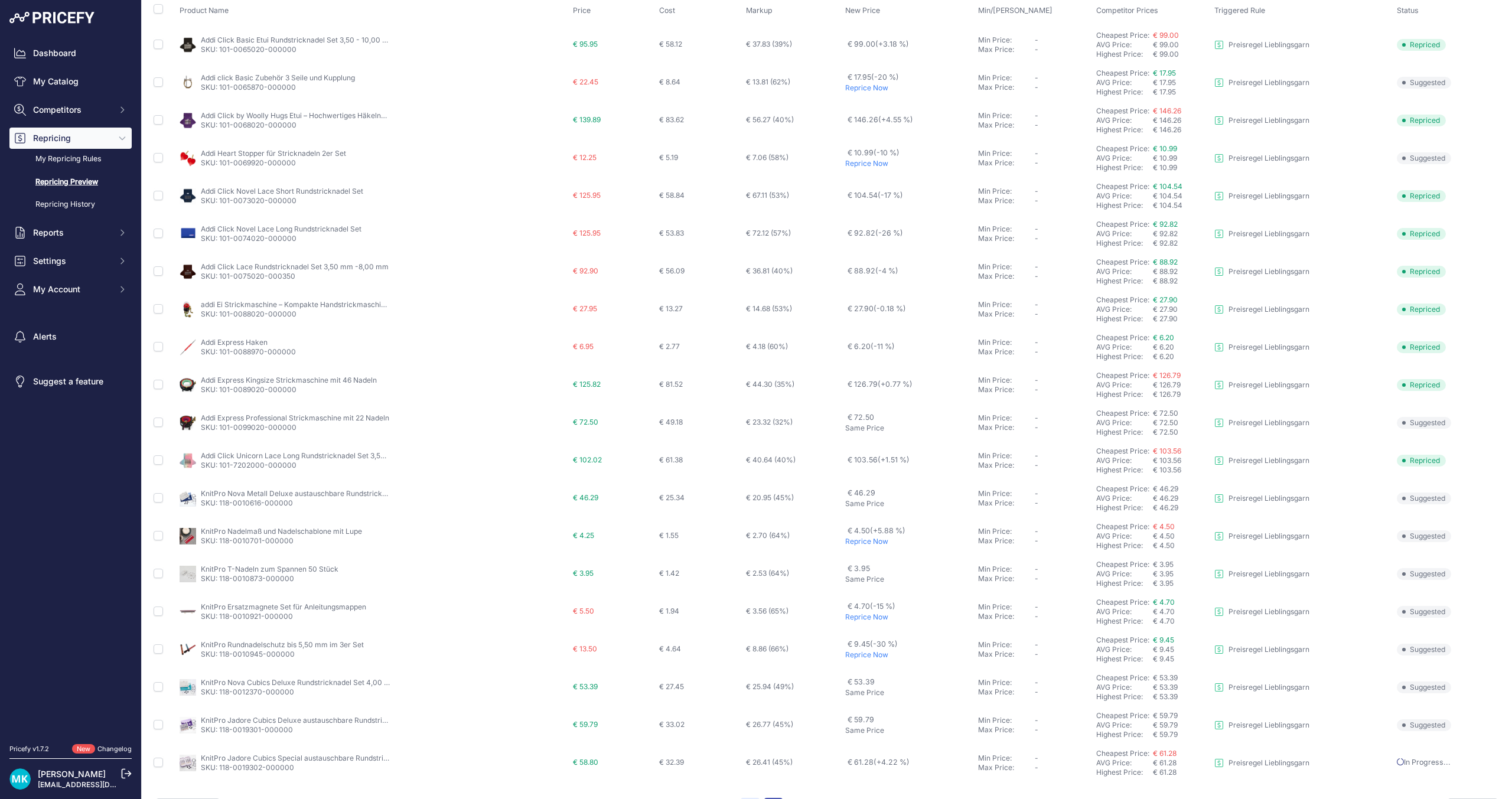
scroll to position [131, 0]
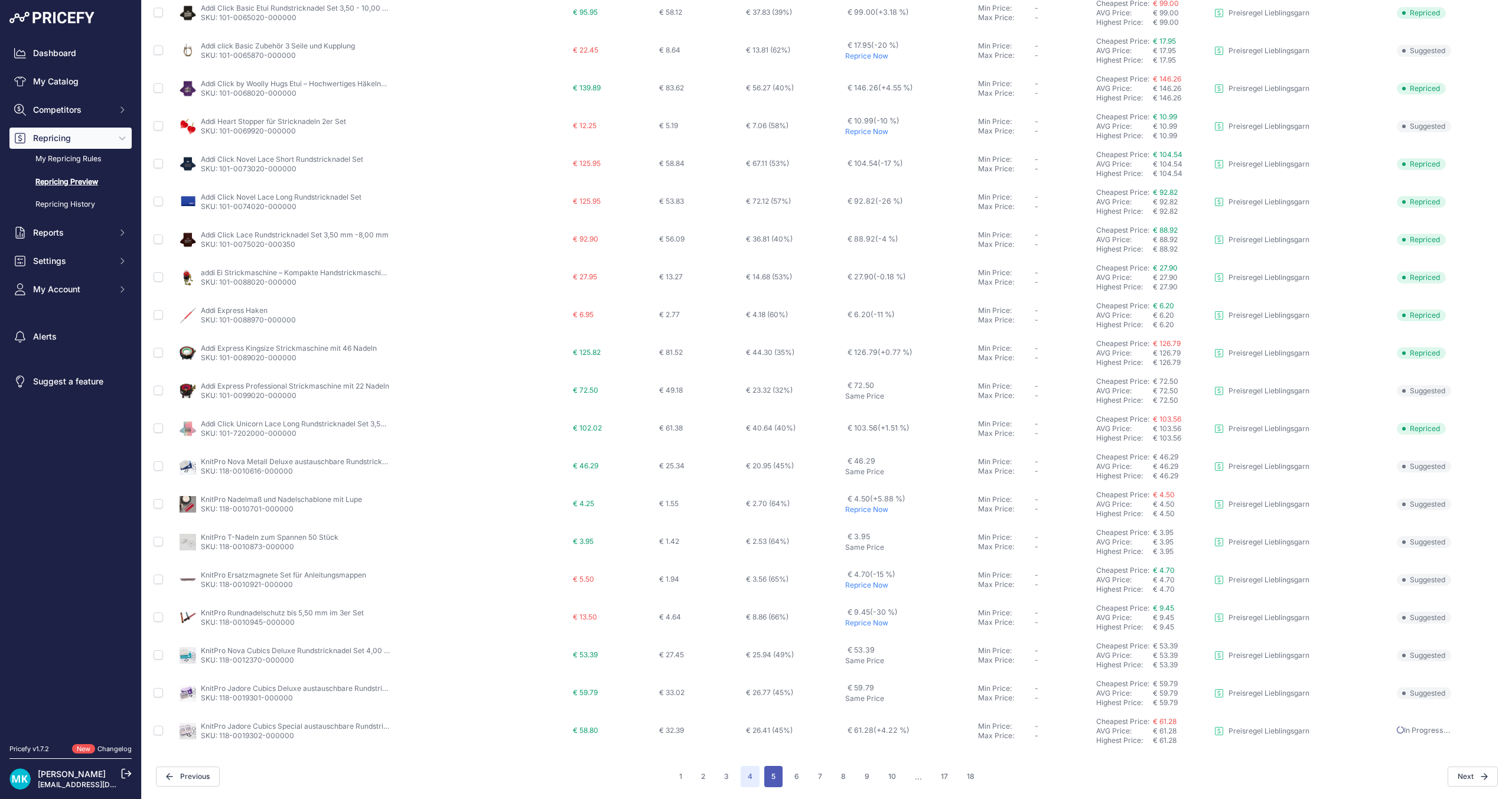
click at [773, 779] on button "5" at bounding box center [773, 776] width 18 height 21
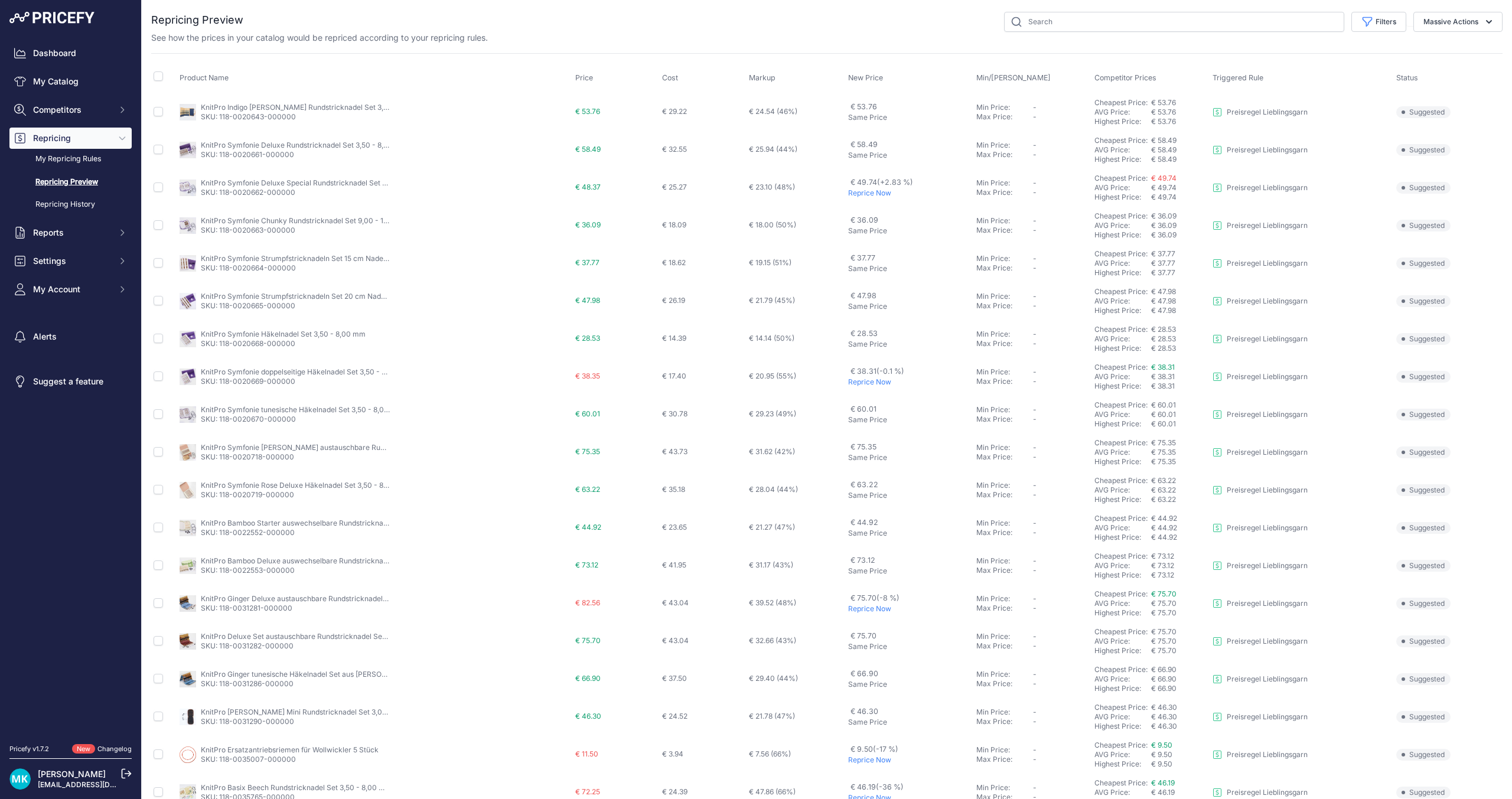
click at [864, 195] on p "Reprice Now" at bounding box center [910, 192] width 124 height 10
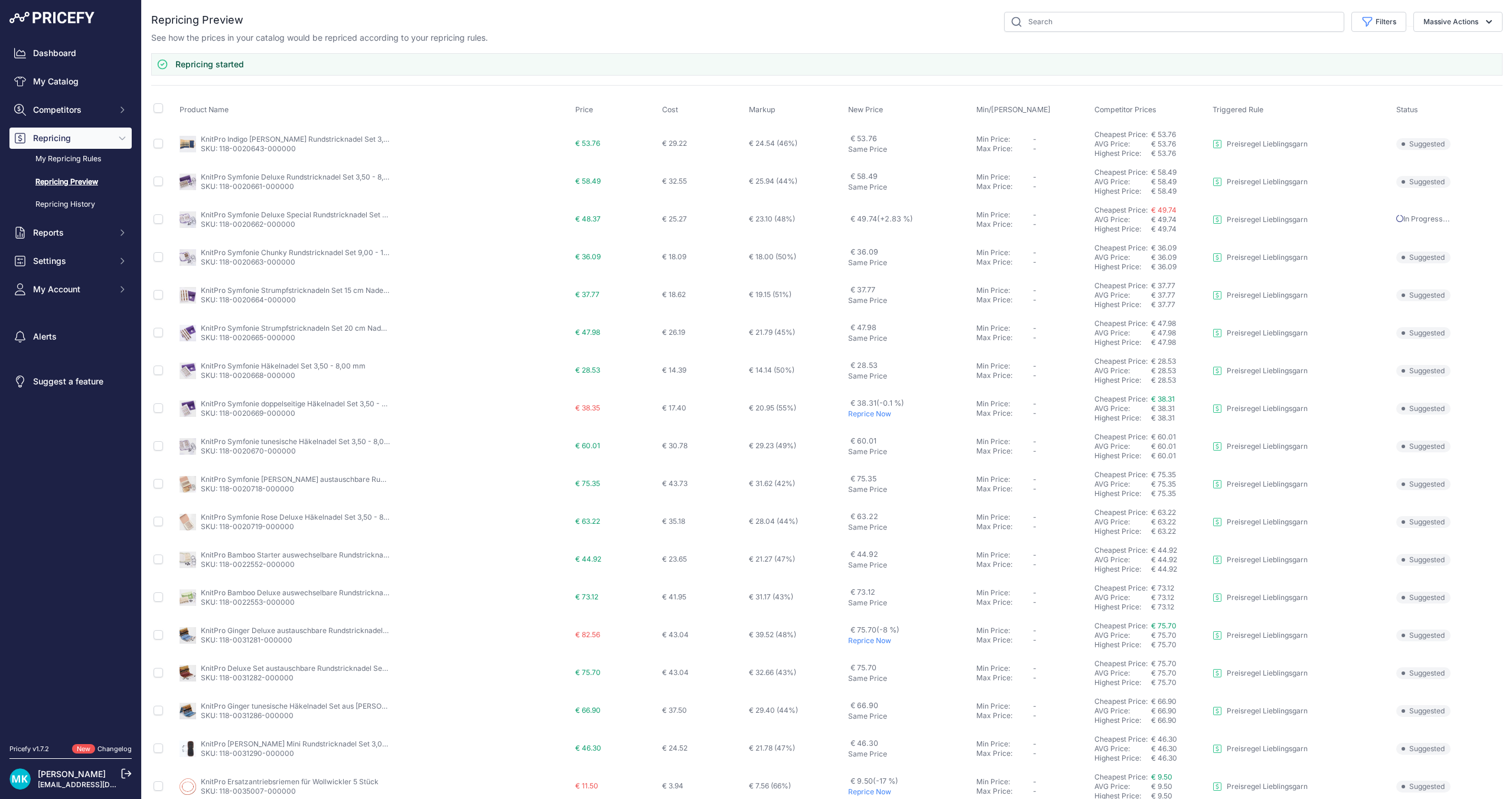
click at [863, 414] on p "Reprice Now" at bounding box center [910, 413] width 124 height 10
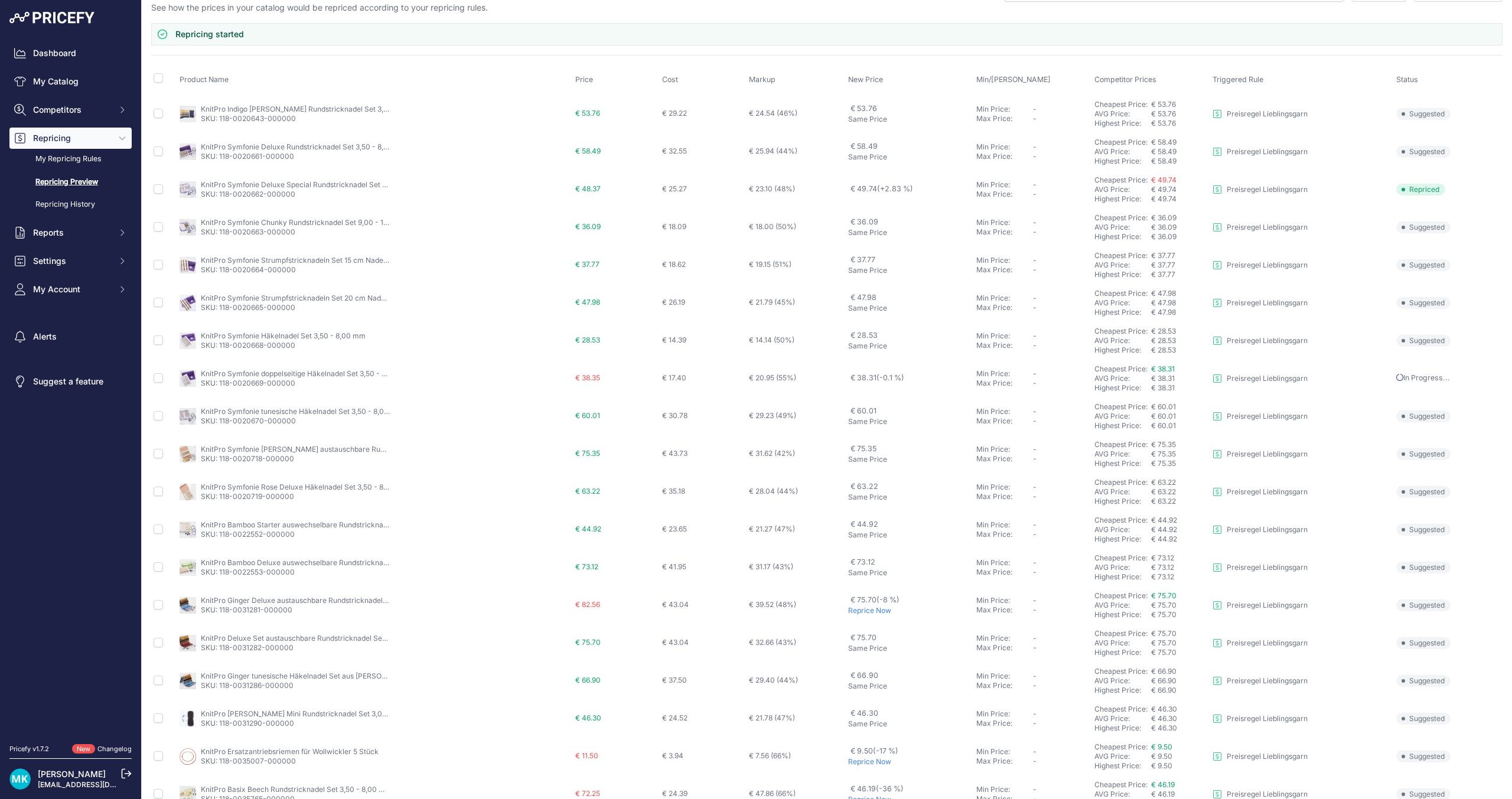
scroll to position [59, 0]
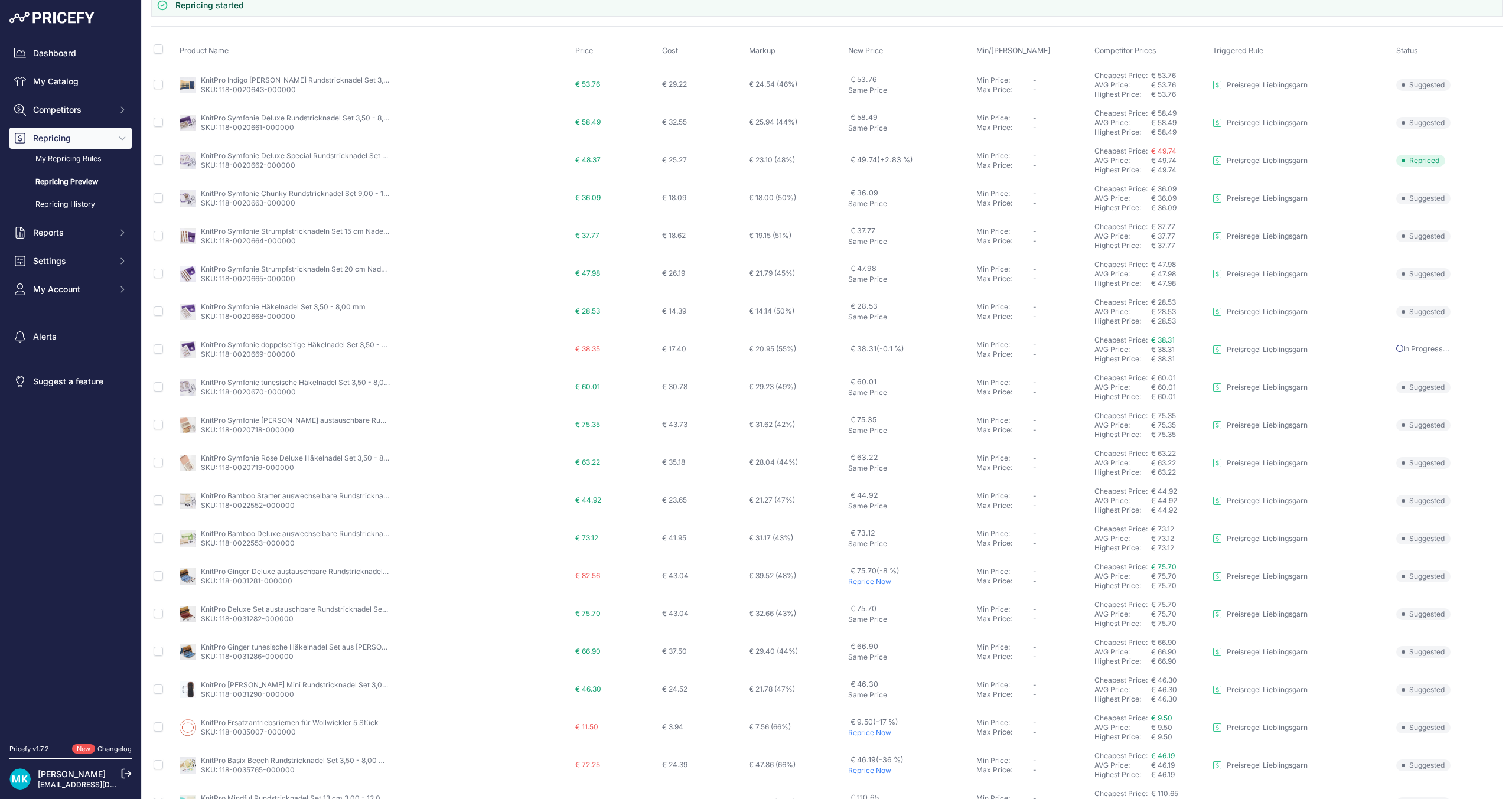
click at [874, 582] on p "Reprice Now" at bounding box center [910, 582] width 124 height 10
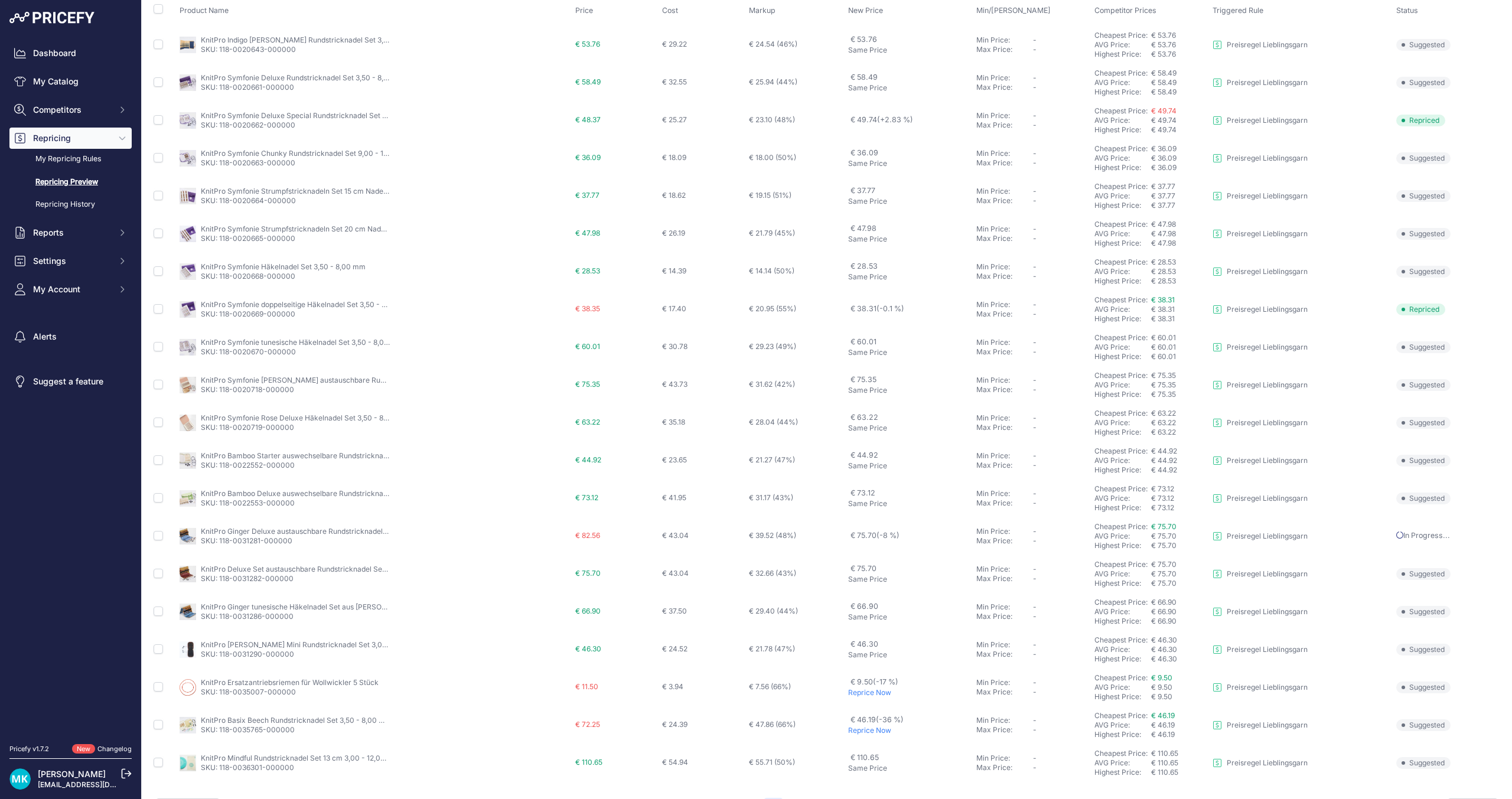
scroll to position [131, 0]
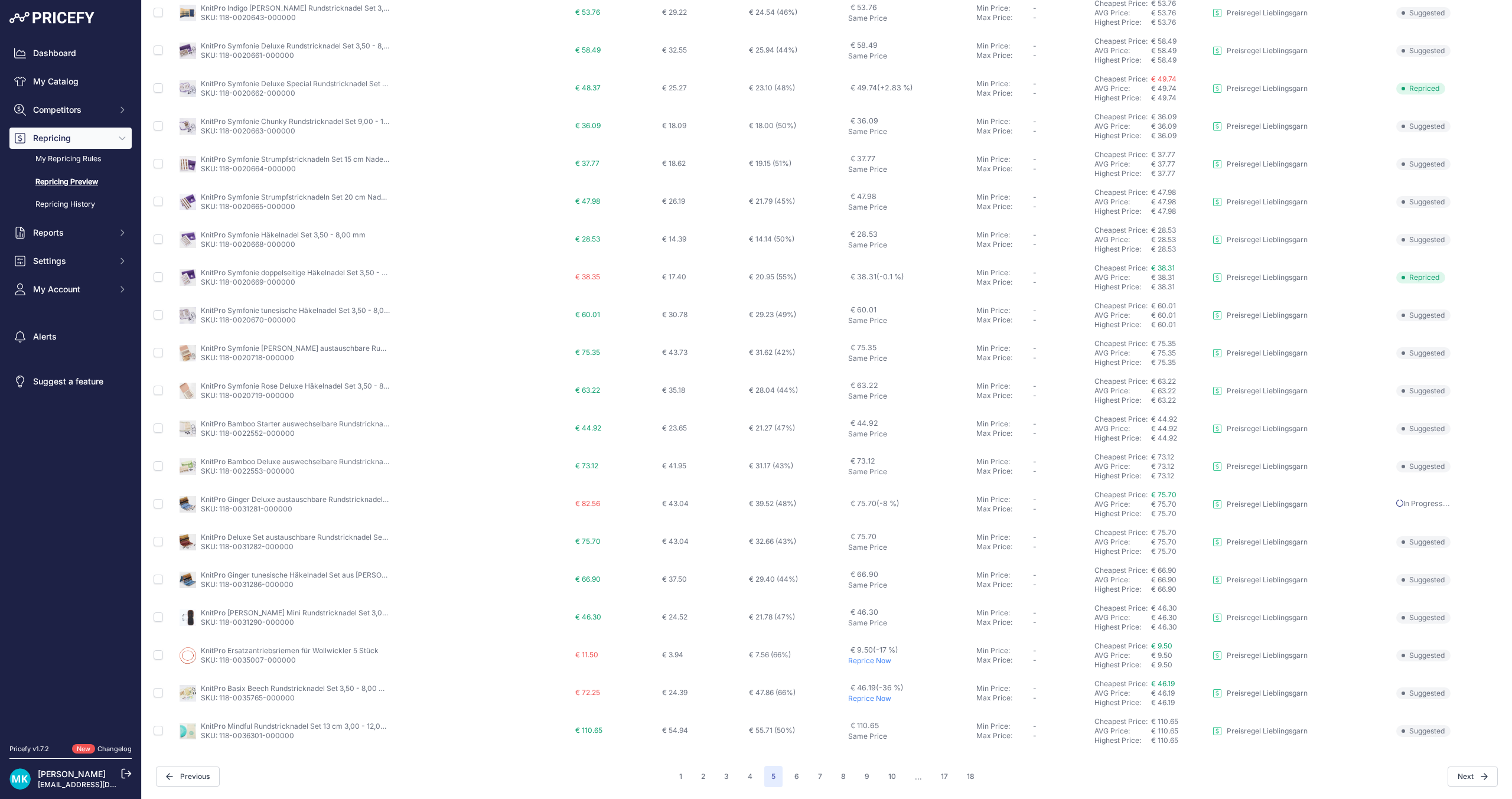
click at [854, 697] on p "Reprice Now" at bounding box center [910, 698] width 124 height 10
click at [793, 781] on button "6" at bounding box center [797, 776] width 19 height 21
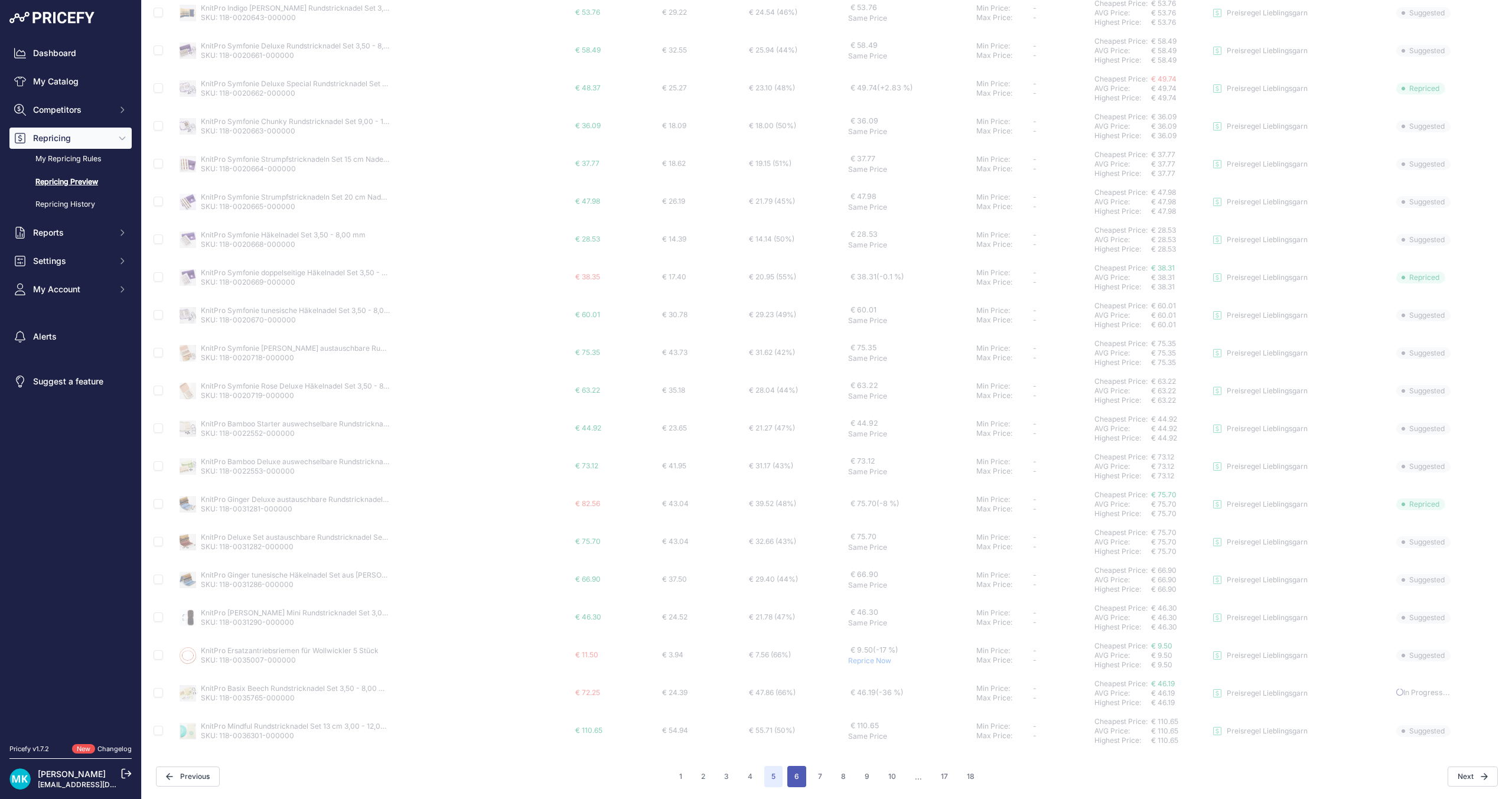
scroll to position [100, 0]
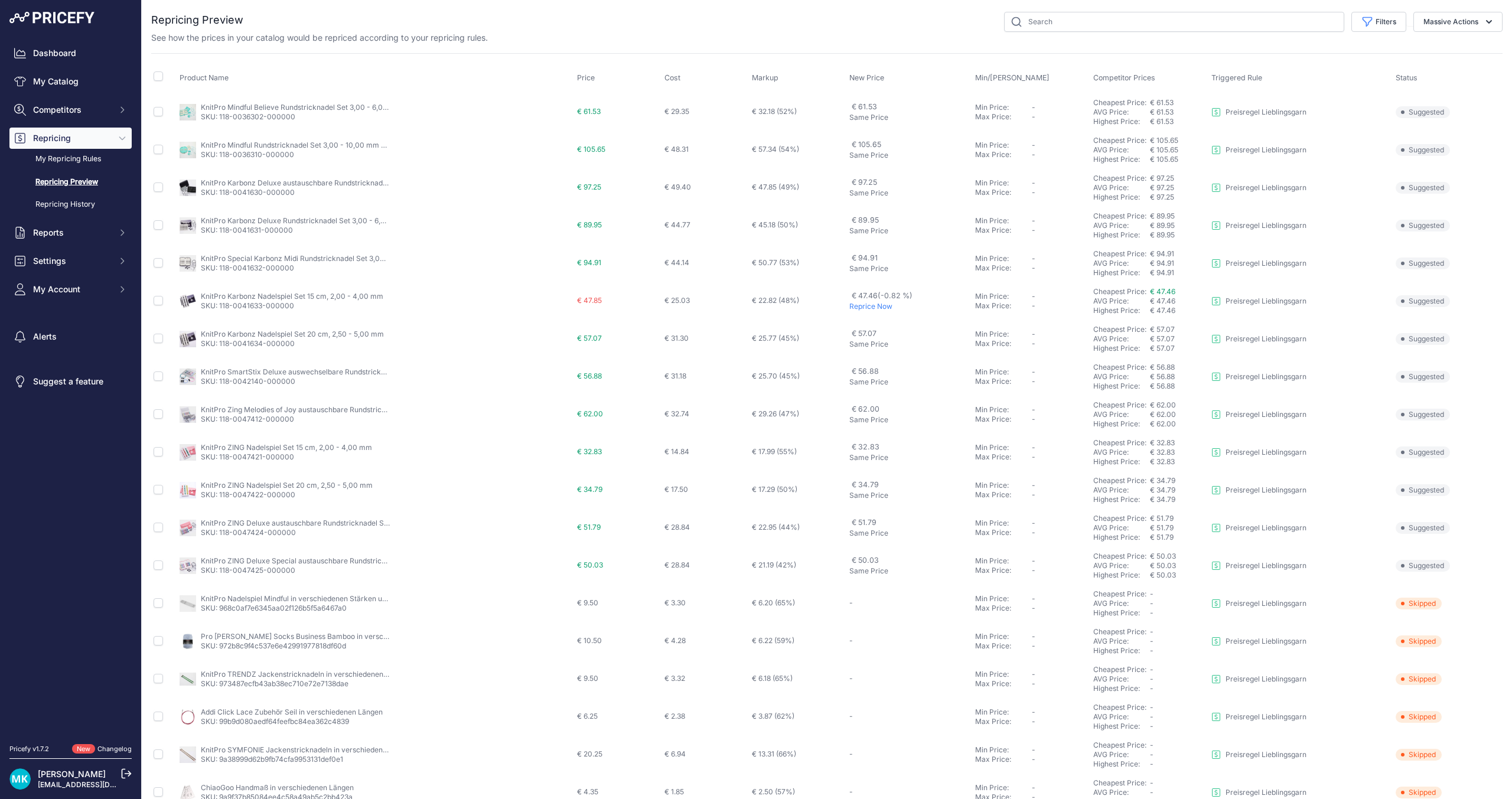
click at [854, 305] on p "Reprice Now" at bounding box center [910, 306] width 121 height 10
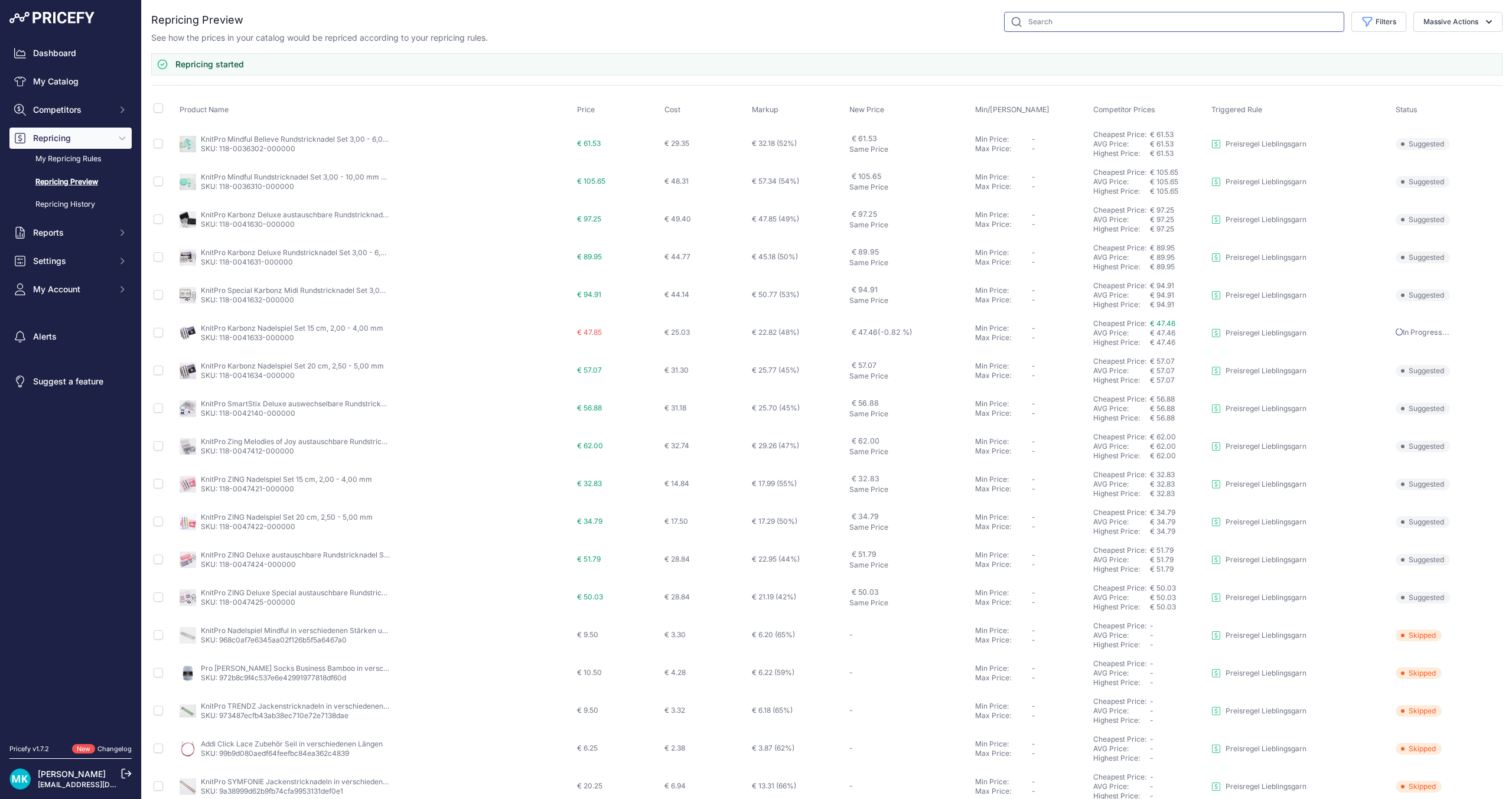
click at [1066, 24] on input "text" at bounding box center [1174, 21] width 340 height 20
type input "rundstricknadel set"
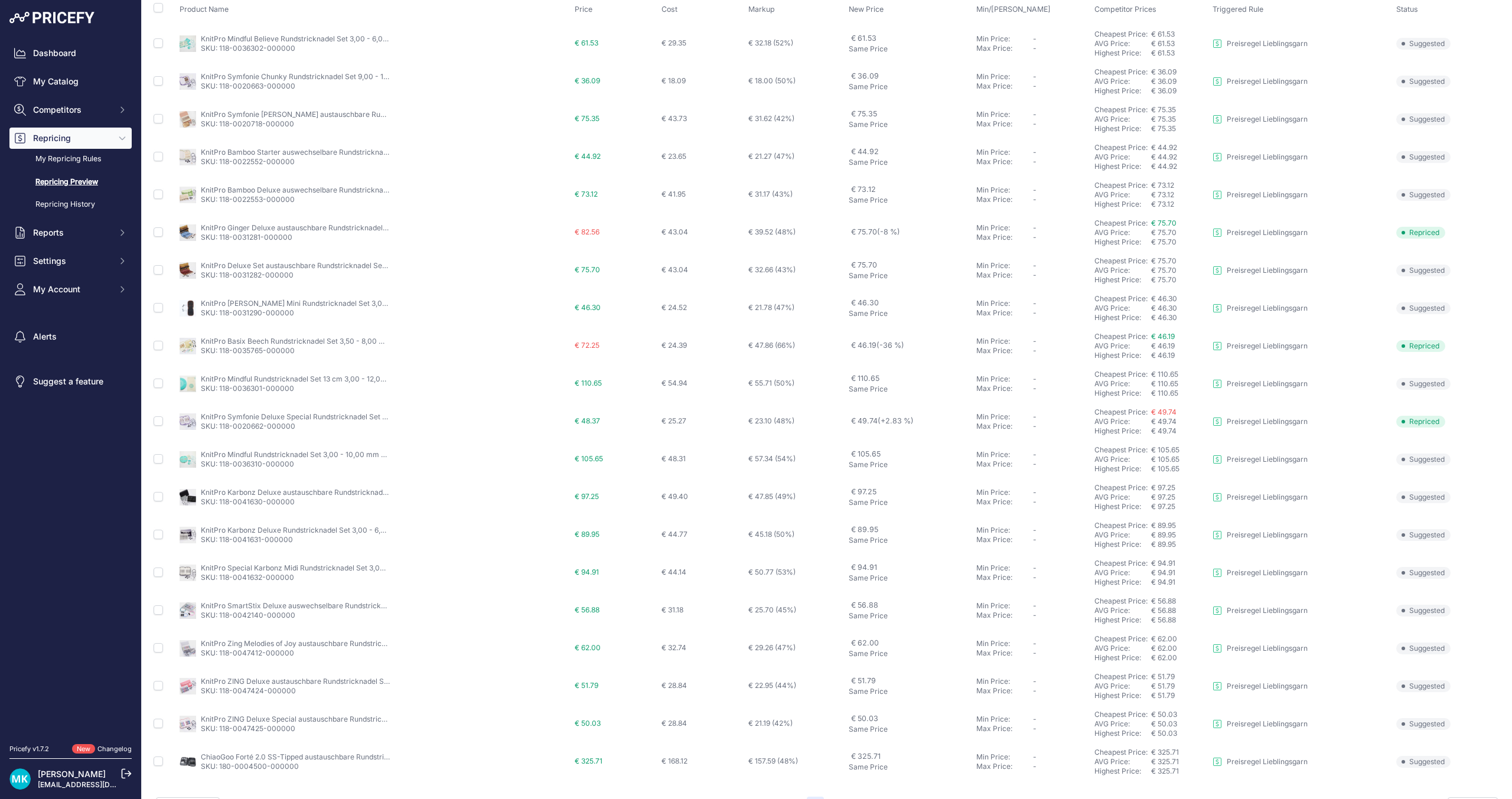
scroll to position [100, 0]
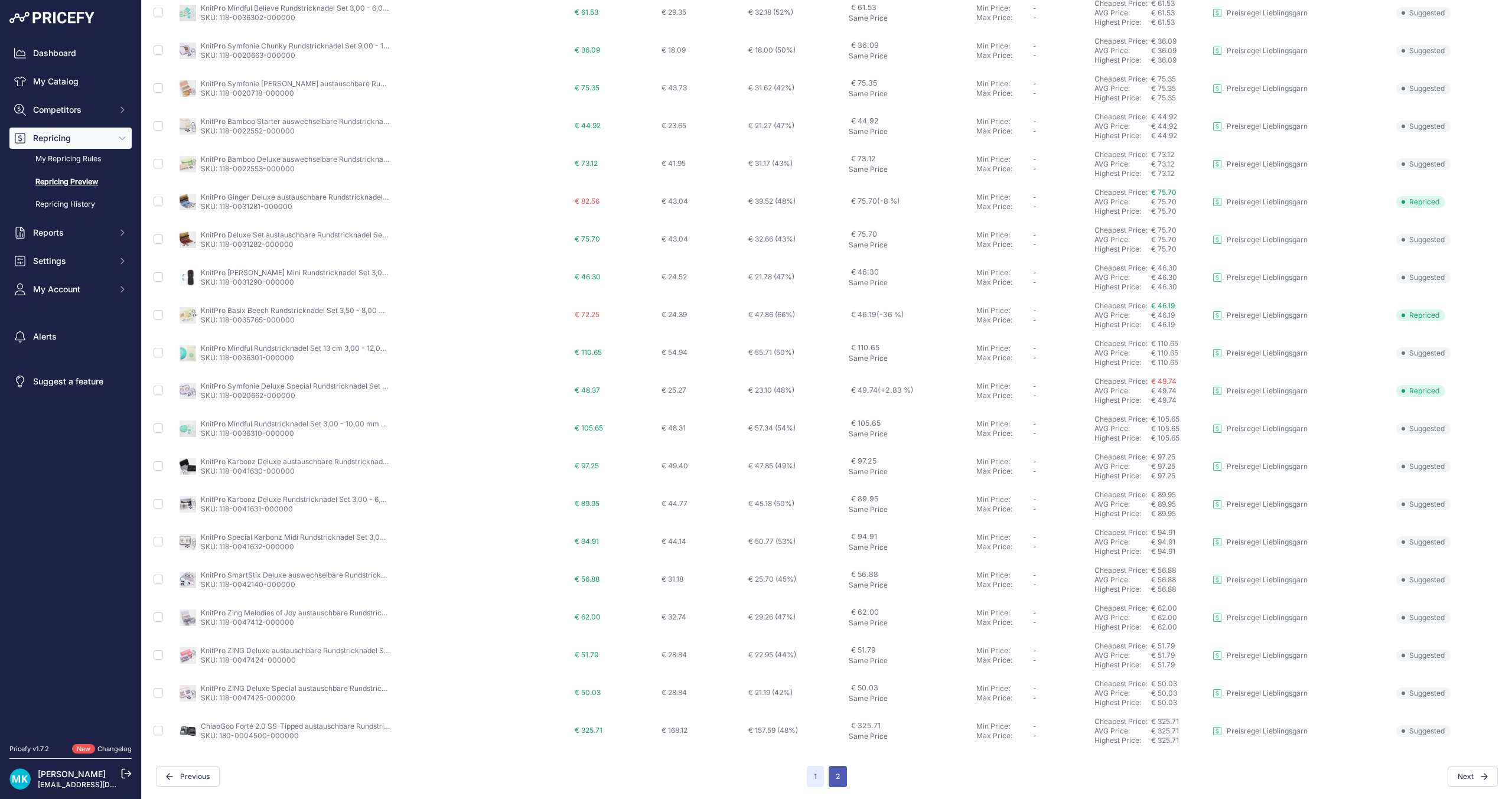
click at [837, 772] on button "2" at bounding box center [837, 776] width 18 height 21
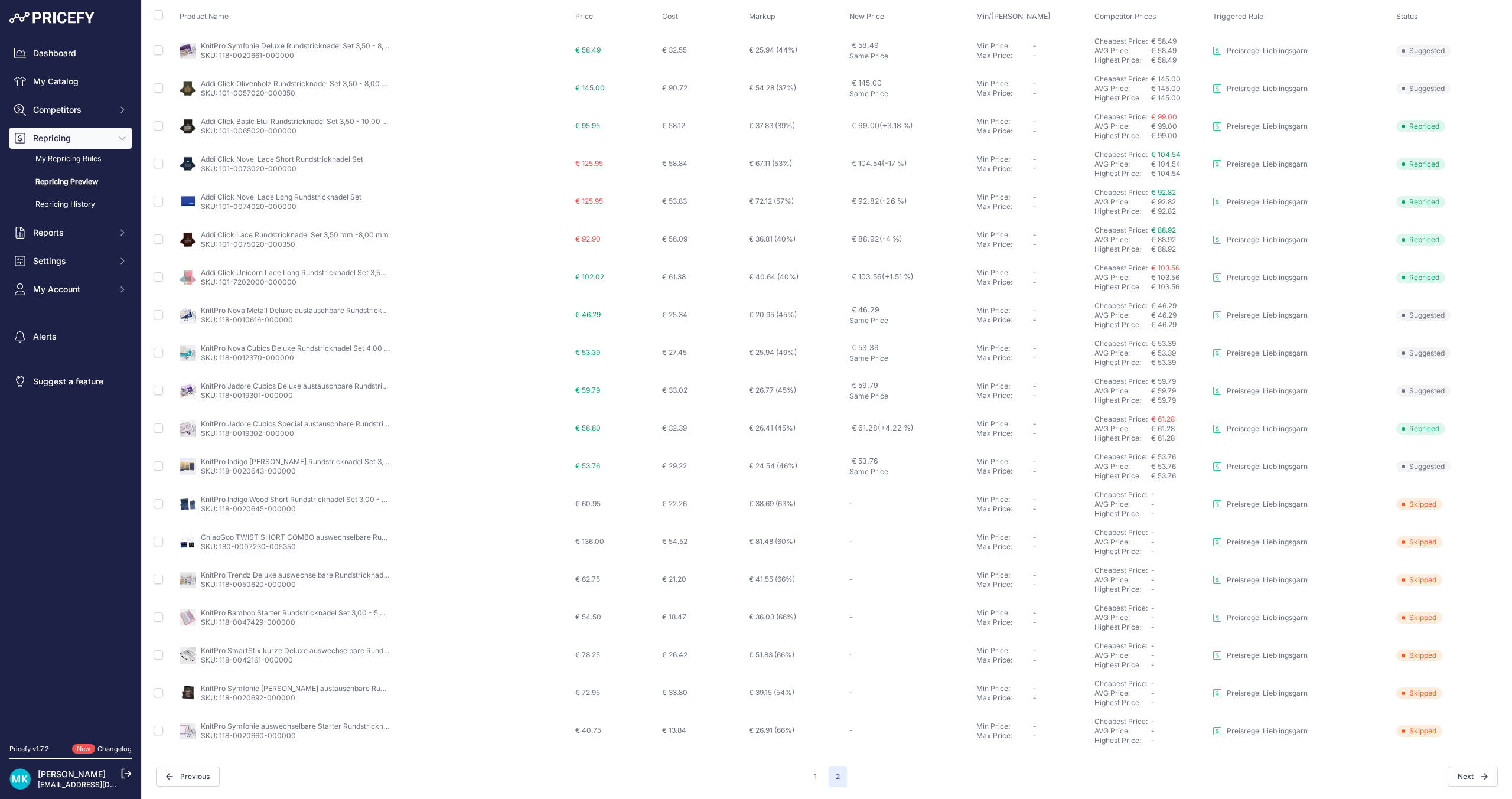
scroll to position [61, 0]
click at [97, 293] on span "My Account" at bounding box center [72, 289] width 78 height 12
click at [50, 312] on link "Profile" at bounding box center [70, 310] width 122 height 20
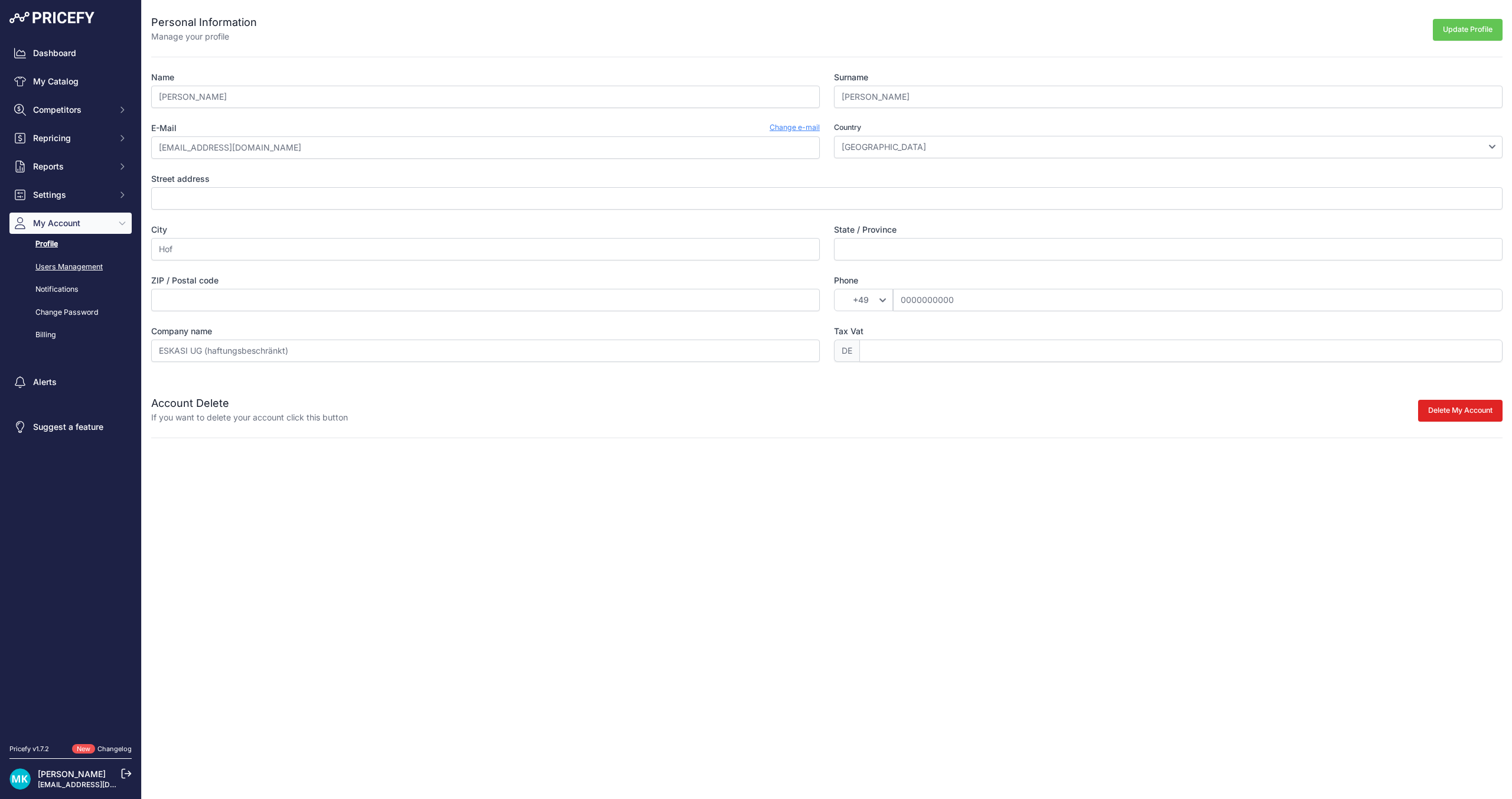
click at [60, 265] on link "Users Management" at bounding box center [70, 267] width 122 height 20
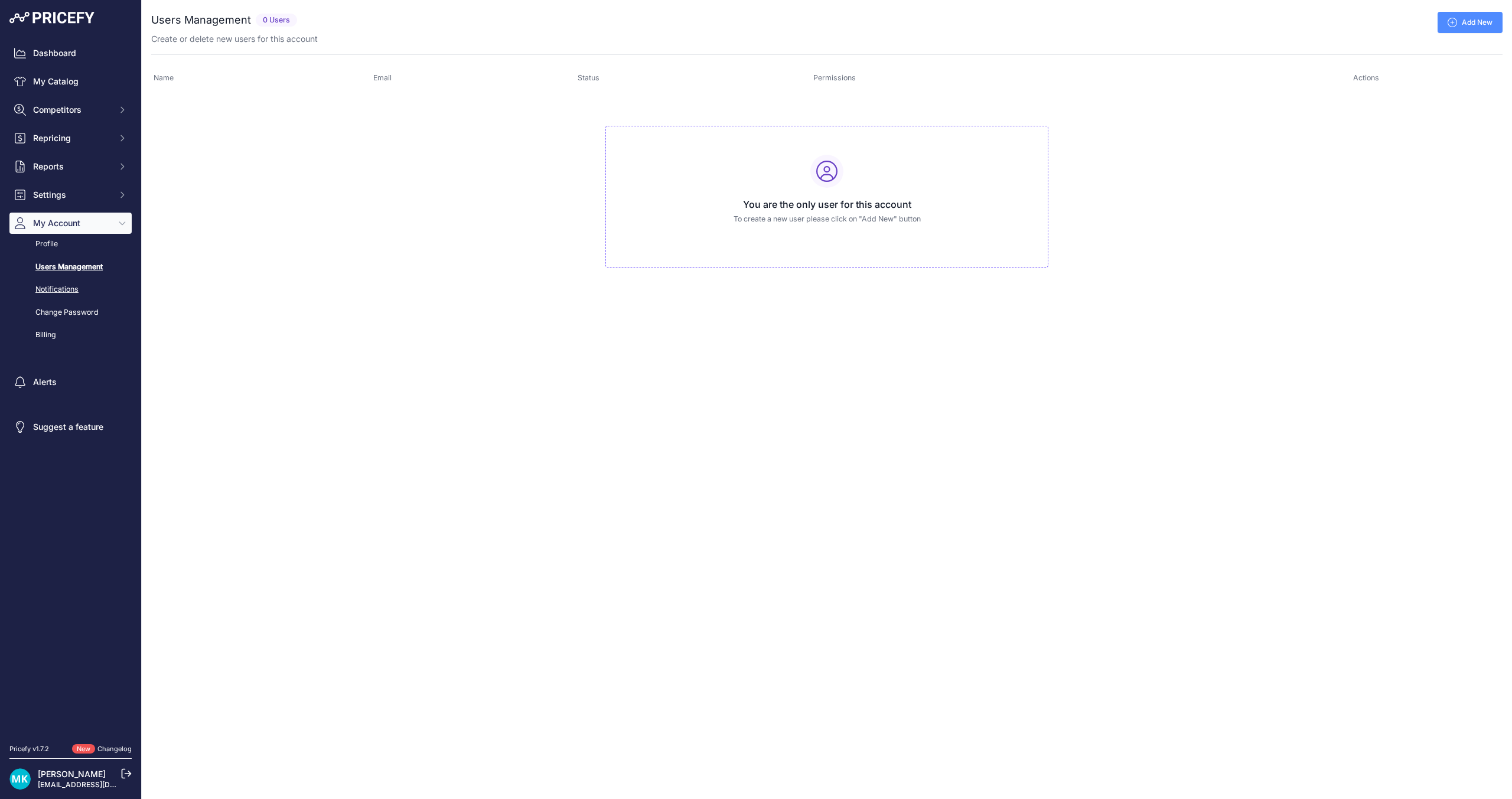
click at [71, 286] on link "Notifications" at bounding box center [70, 290] width 122 height 20
click at [92, 317] on link "Change Password" at bounding box center [70, 312] width 122 height 20
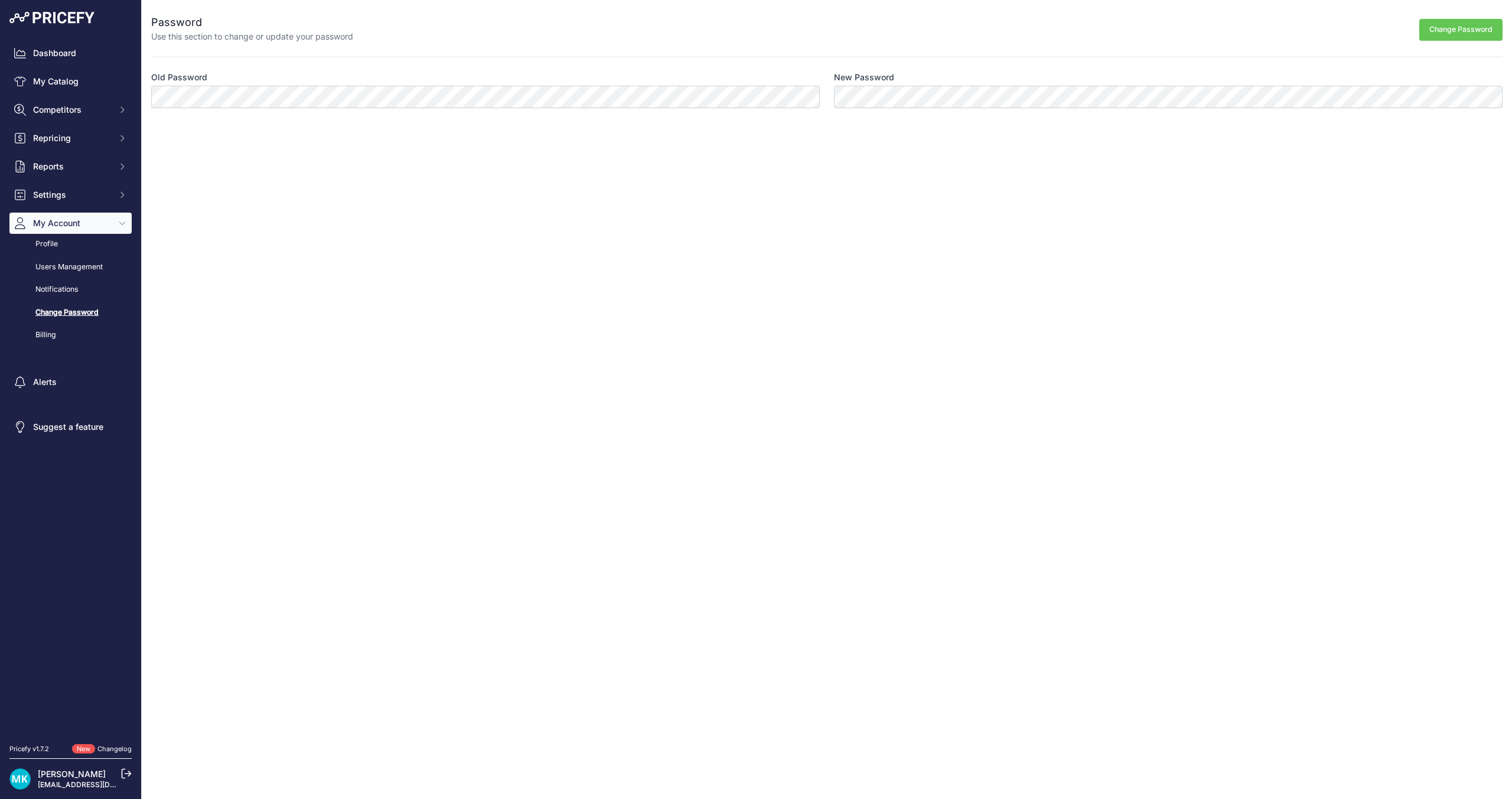
click at [31, 222] on button "My Account" at bounding box center [70, 223] width 122 height 21
click at [39, 197] on span "Settings" at bounding box center [72, 195] width 78 height 12
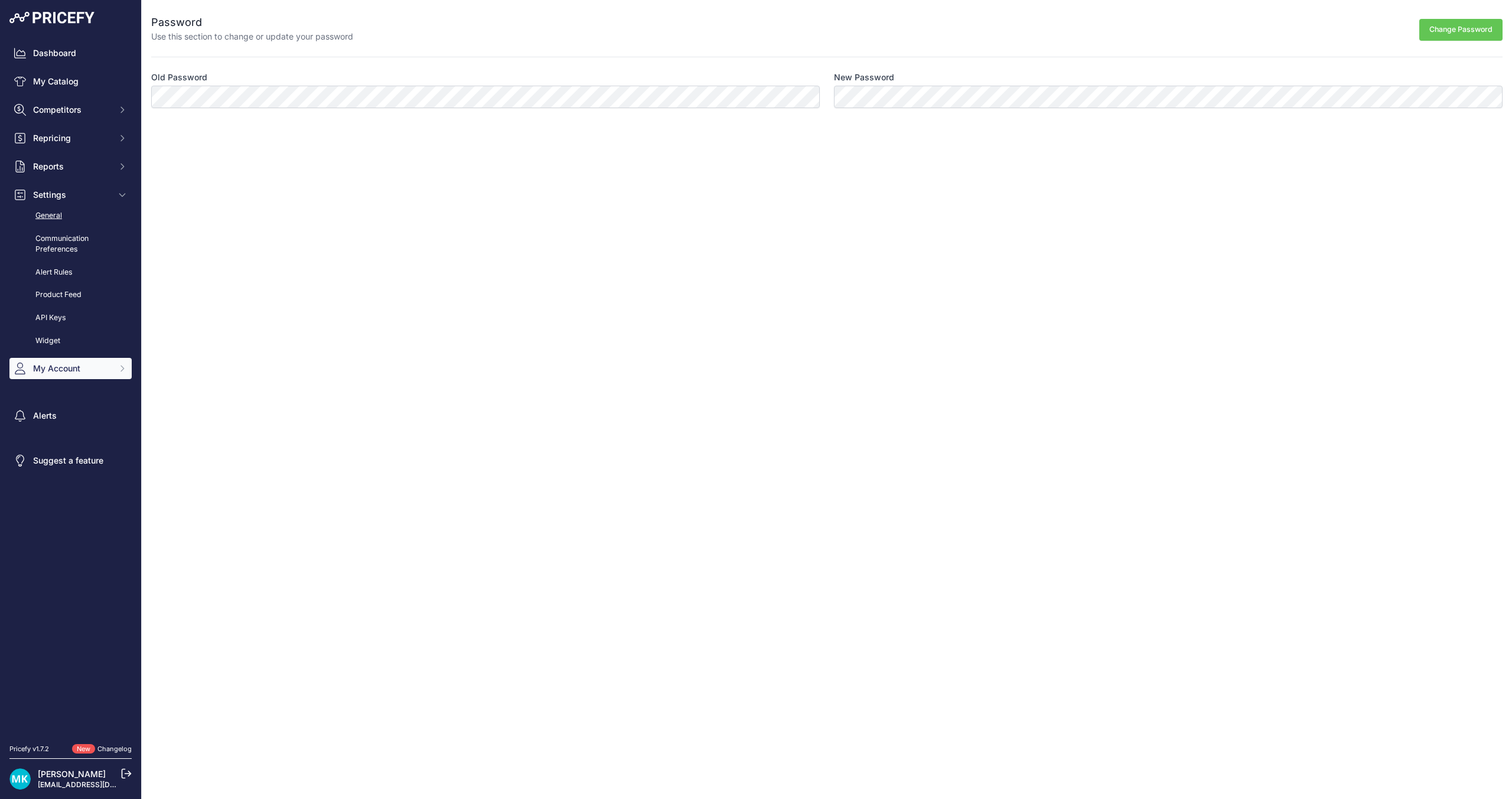
click at [56, 213] on link "General" at bounding box center [70, 216] width 122 height 20
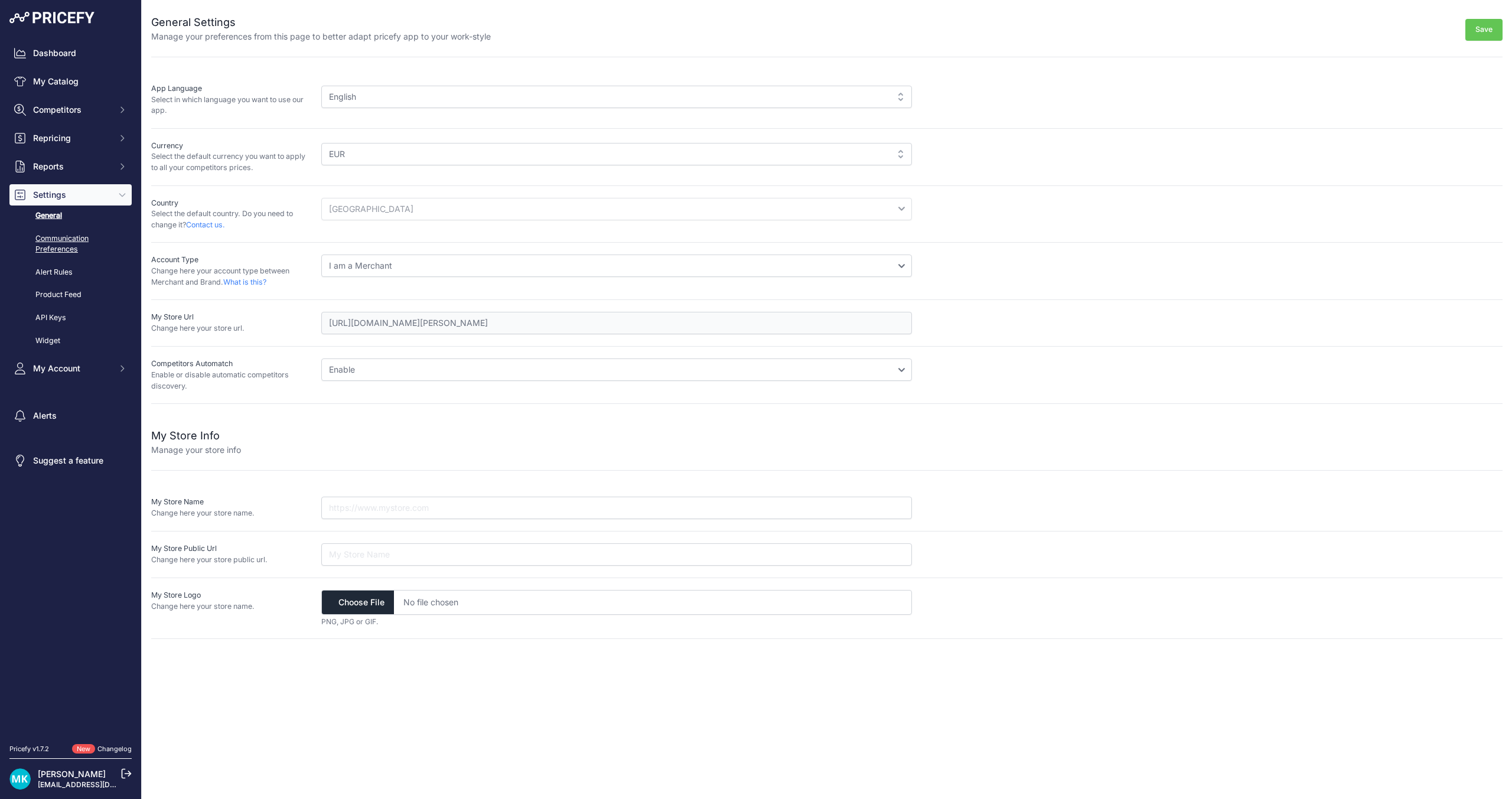
click at [101, 246] on link "Communication Preferences" at bounding box center [70, 244] width 122 height 31
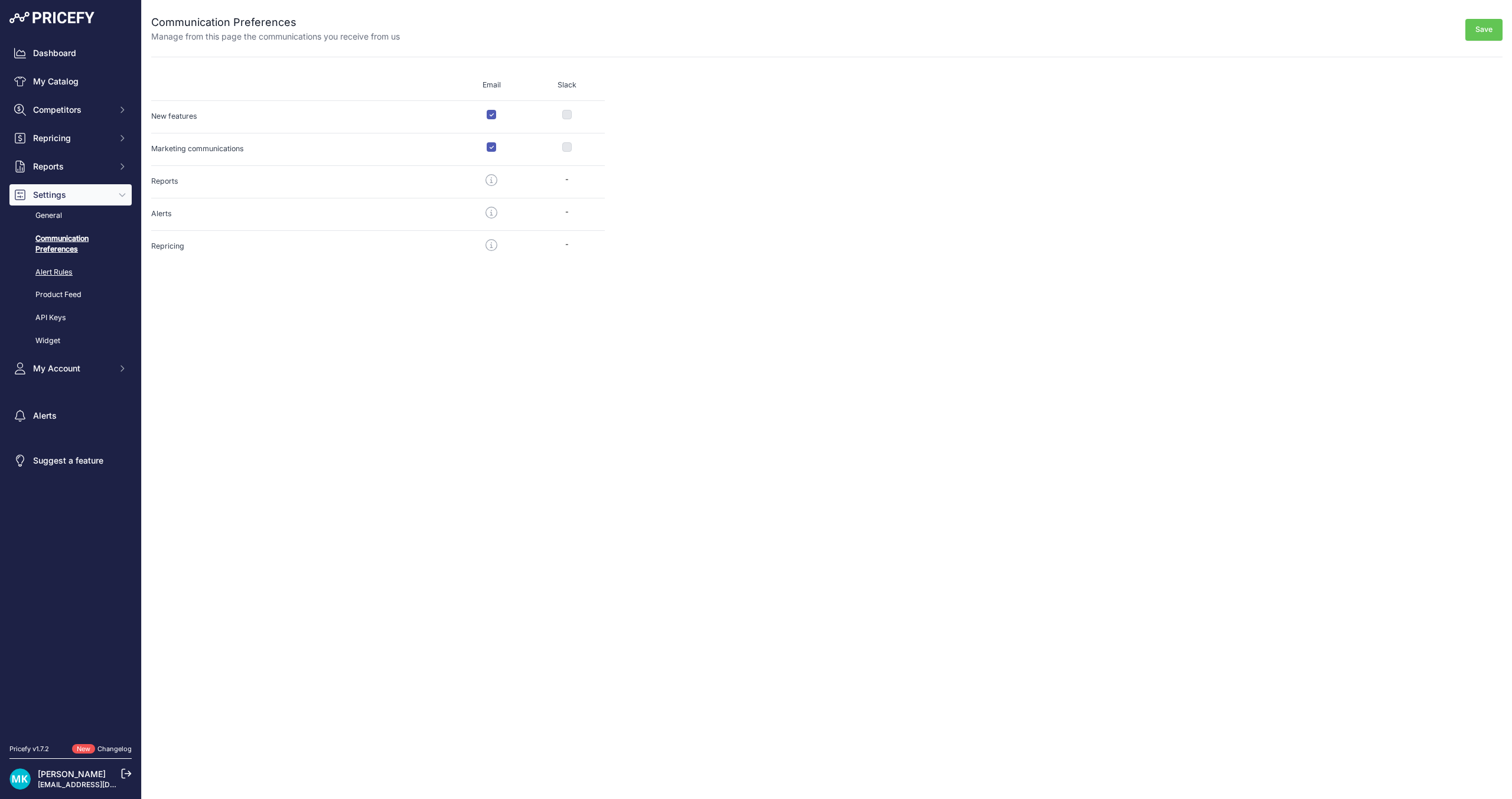
click at [75, 274] on link "Alert Rules" at bounding box center [70, 272] width 122 height 20
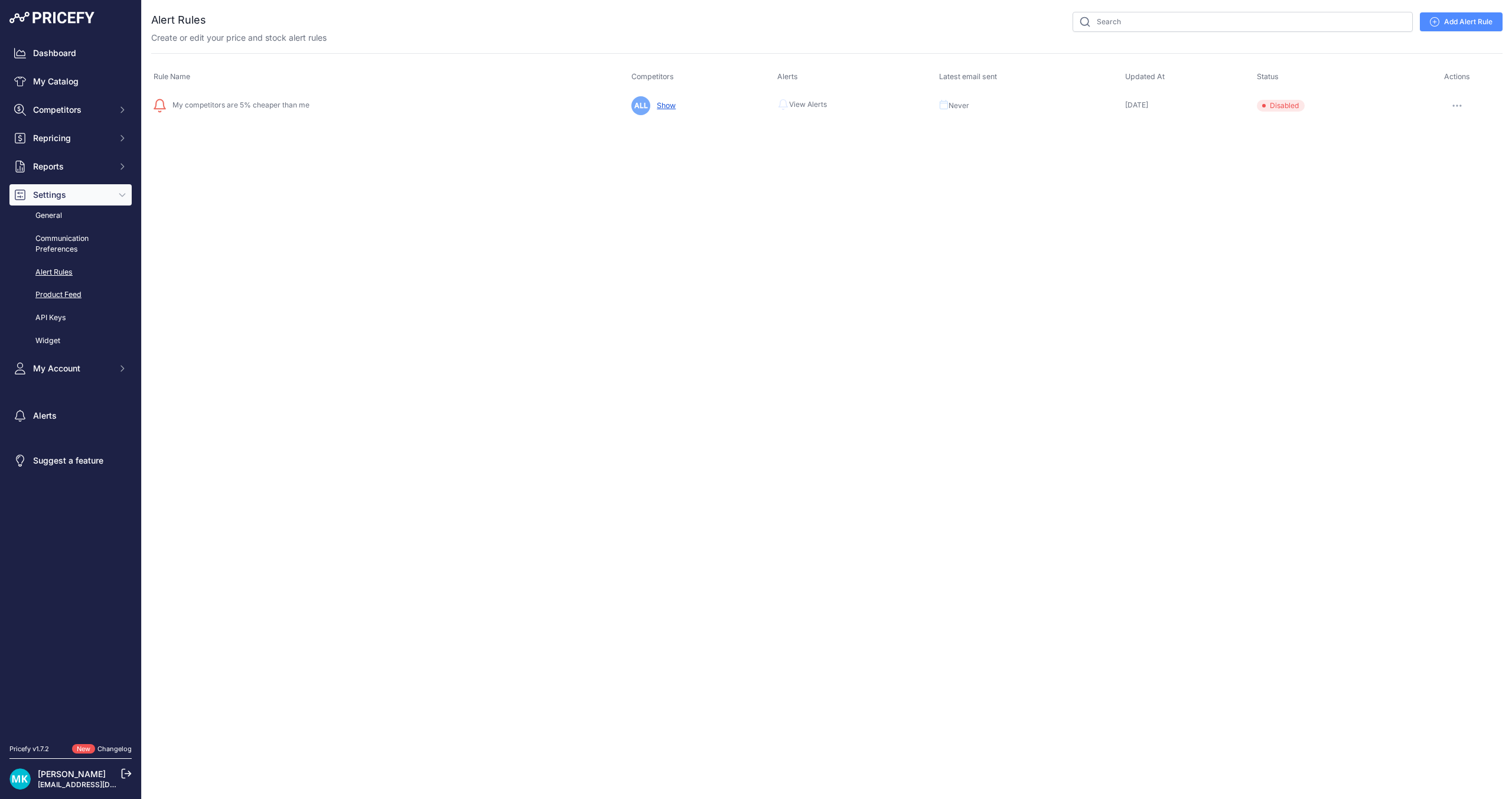
click at [66, 298] on link "Product Feed" at bounding box center [70, 295] width 122 height 20
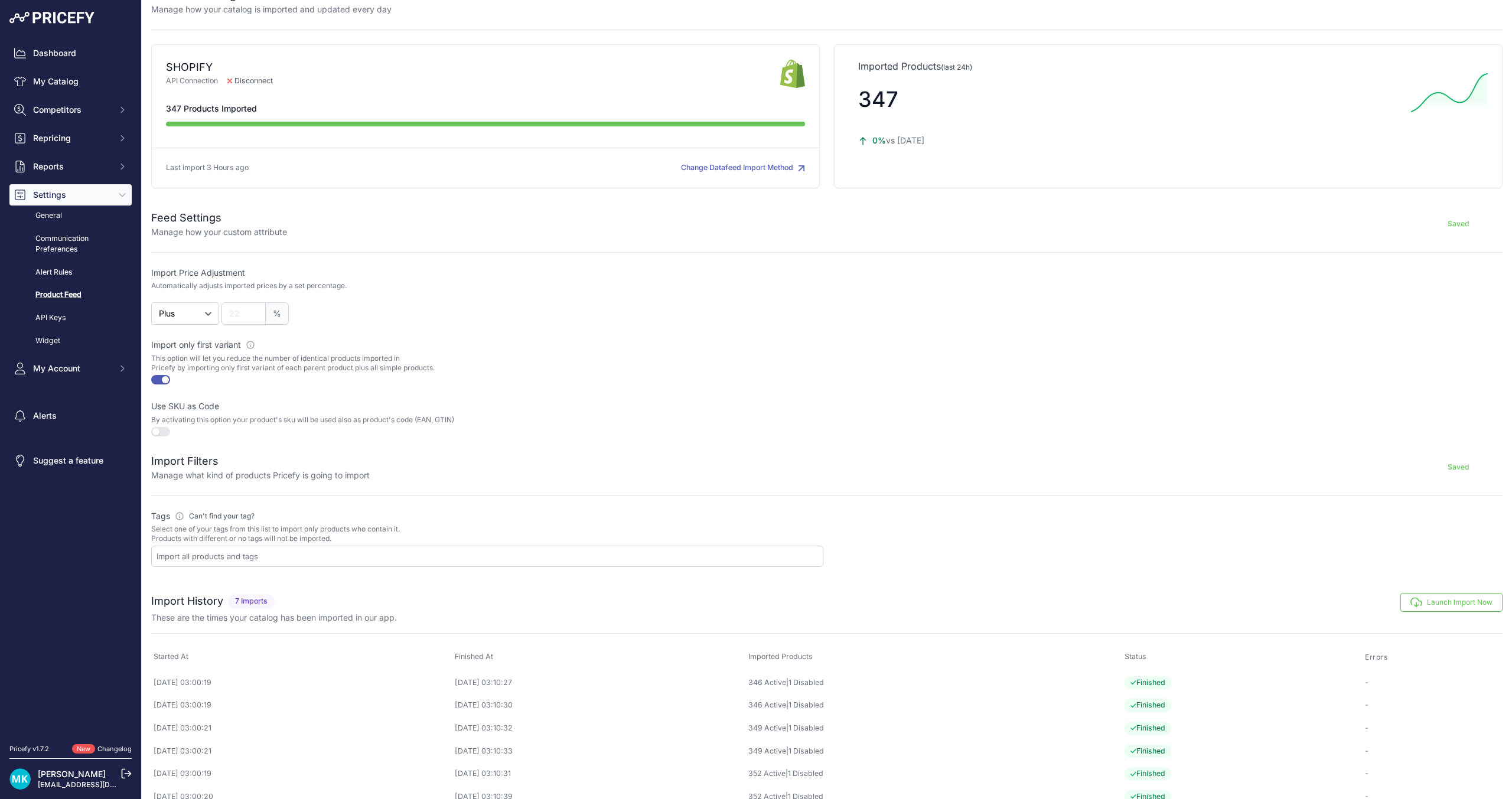
scroll to position [71, 0]
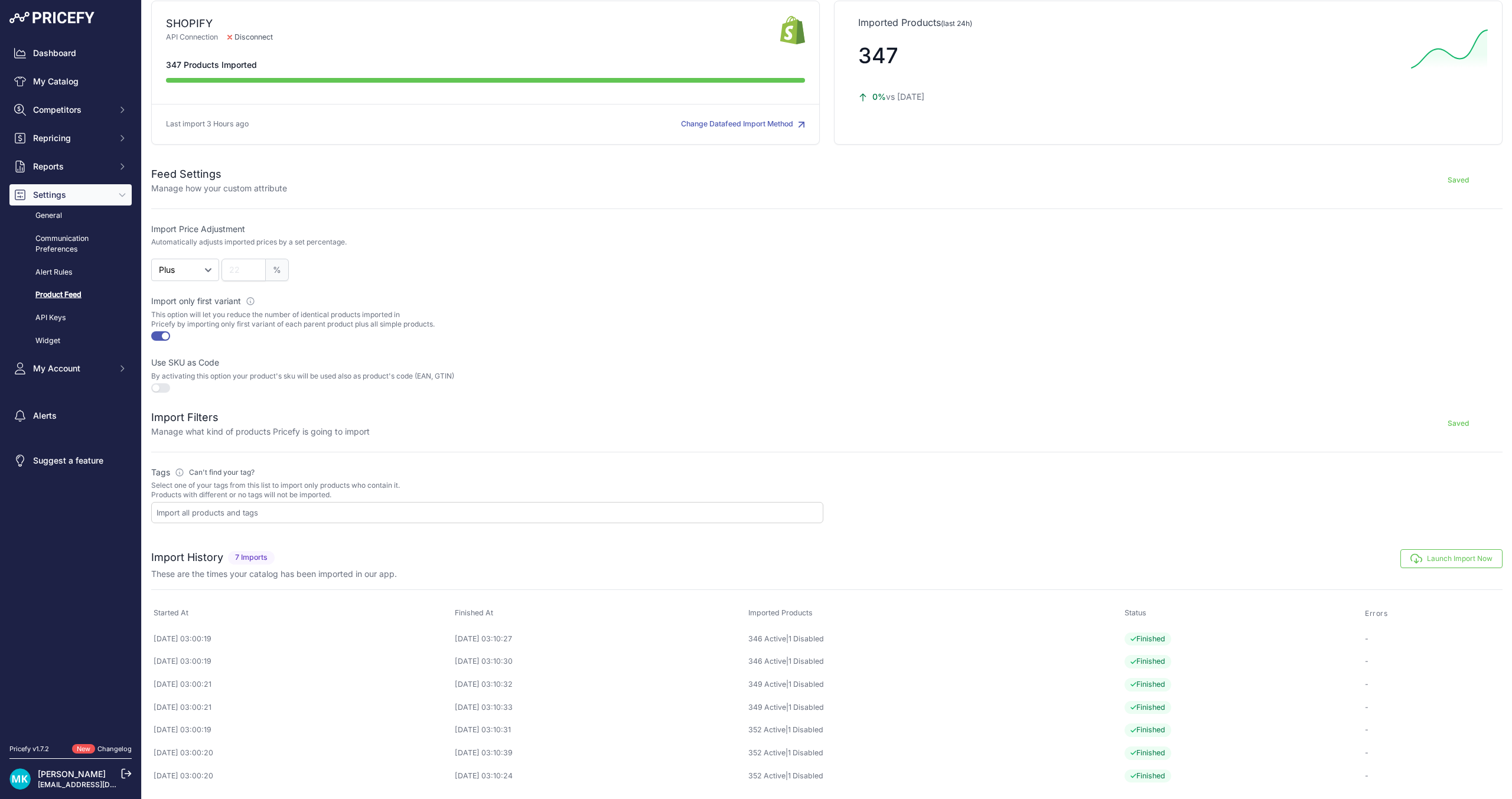
click at [1467, 564] on button "Launch Import Now" at bounding box center [1452, 559] width 102 height 19
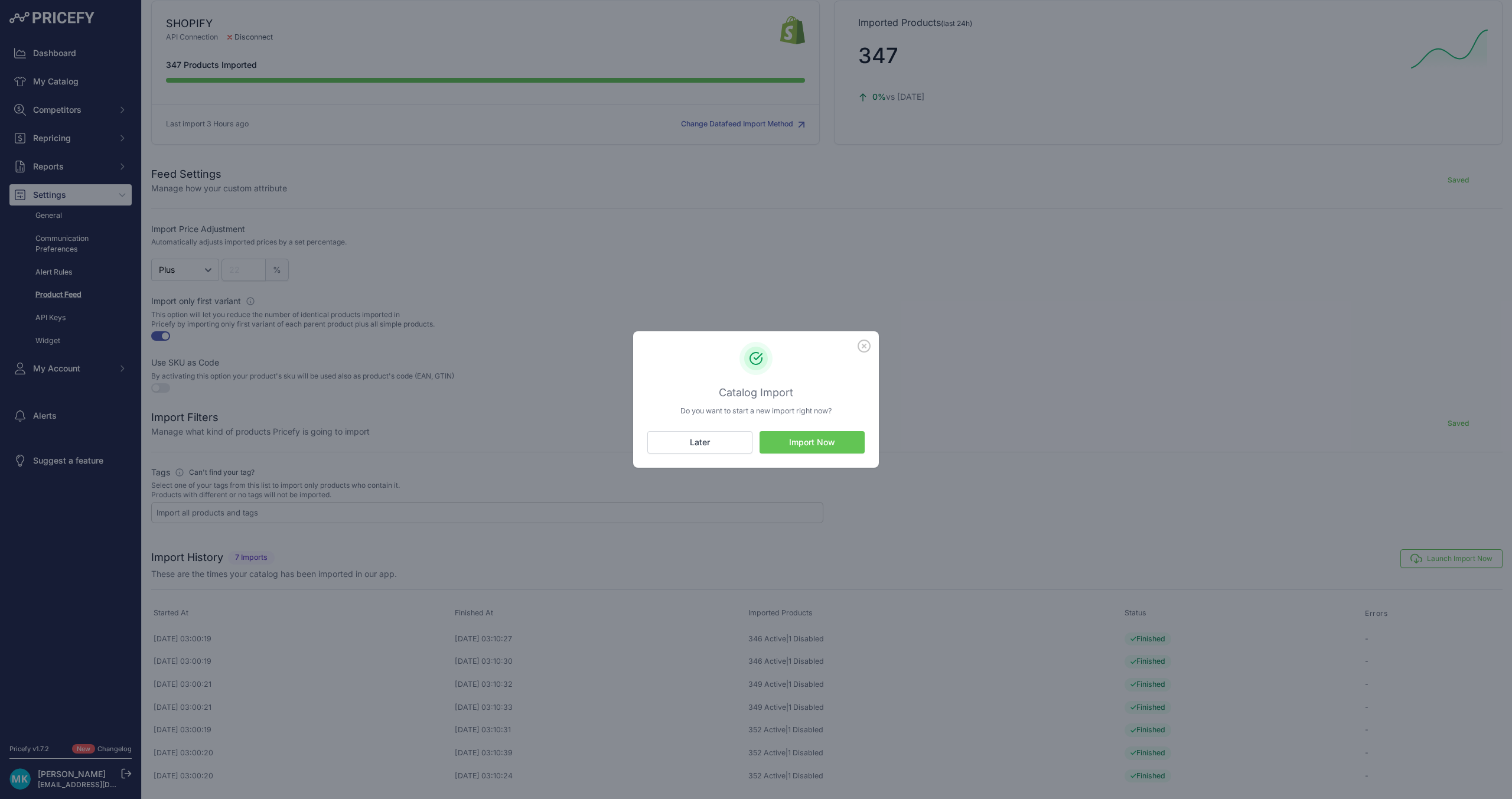
click at [843, 443] on button "Import Now" at bounding box center [812, 442] width 105 height 23
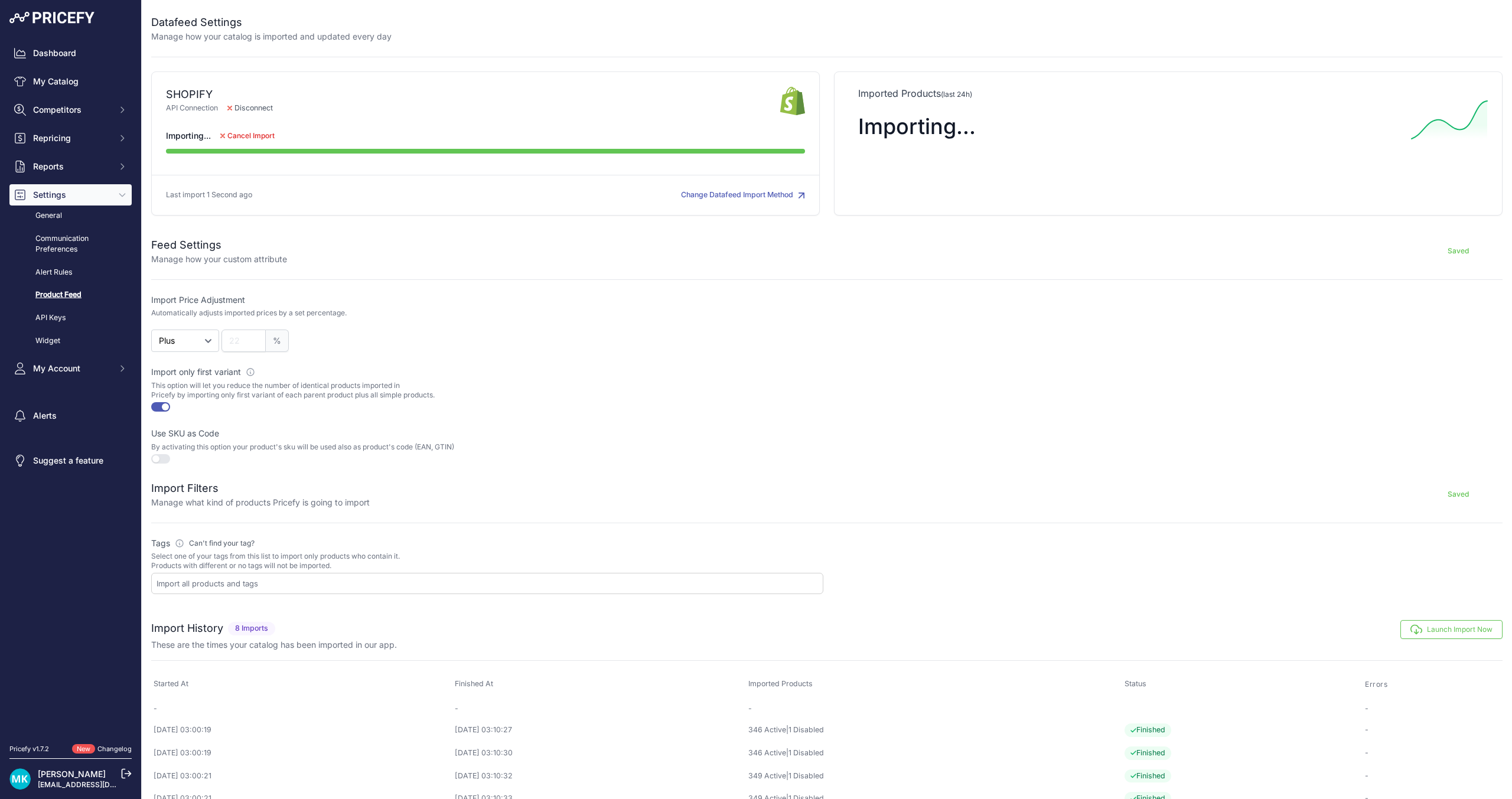
click at [58, 293] on link "Product Feed" at bounding box center [70, 295] width 122 height 20
click at [48, 113] on span "Competitors" at bounding box center [72, 110] width 78 height 12
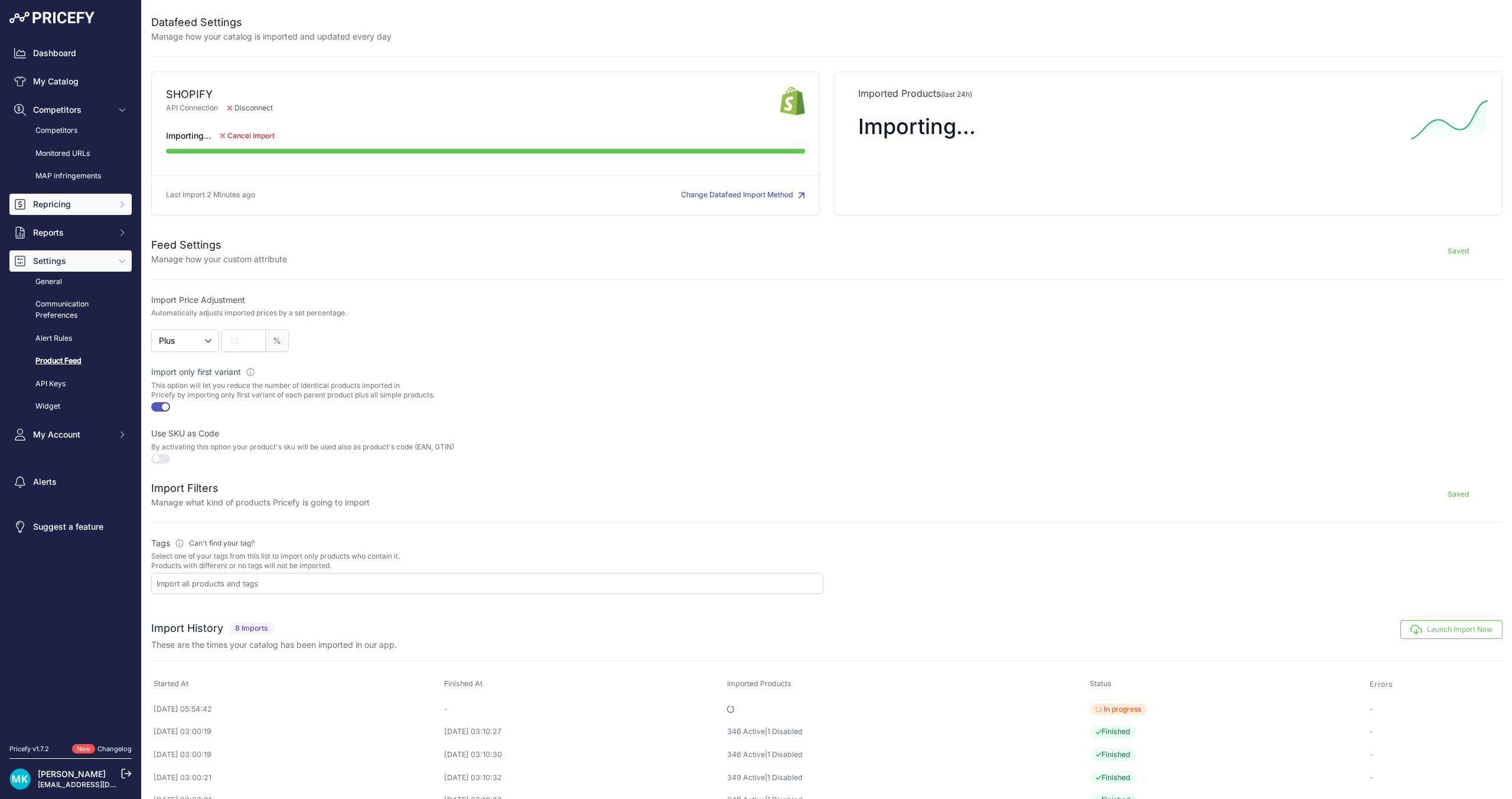
click at [62, 208] on span "Repricing" at bounding box center [72, 204] width 78 height 12
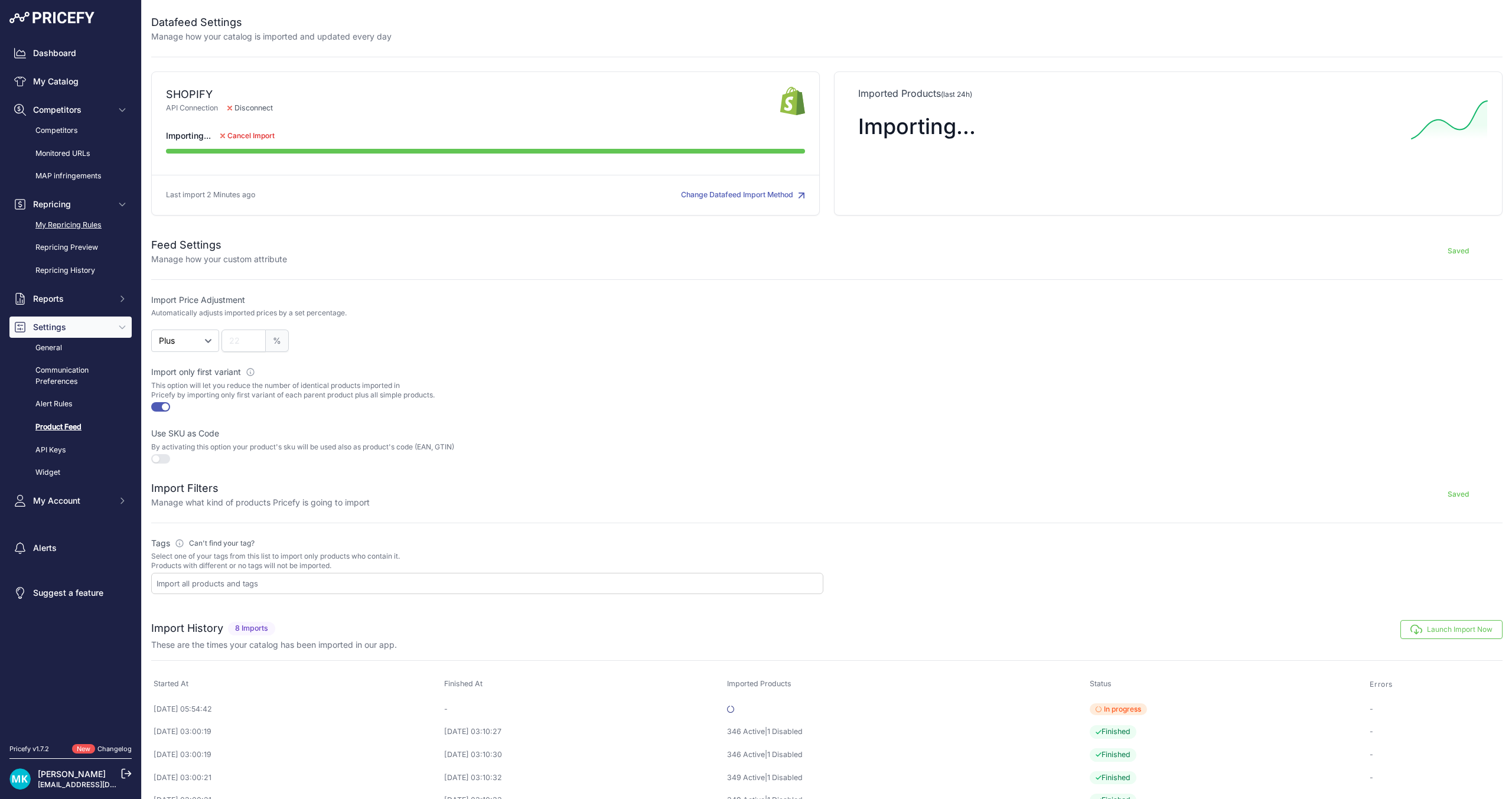
click at [64, 231] on link "My Repricing Rules" at bounding box center [70, 225] width 122 height 20
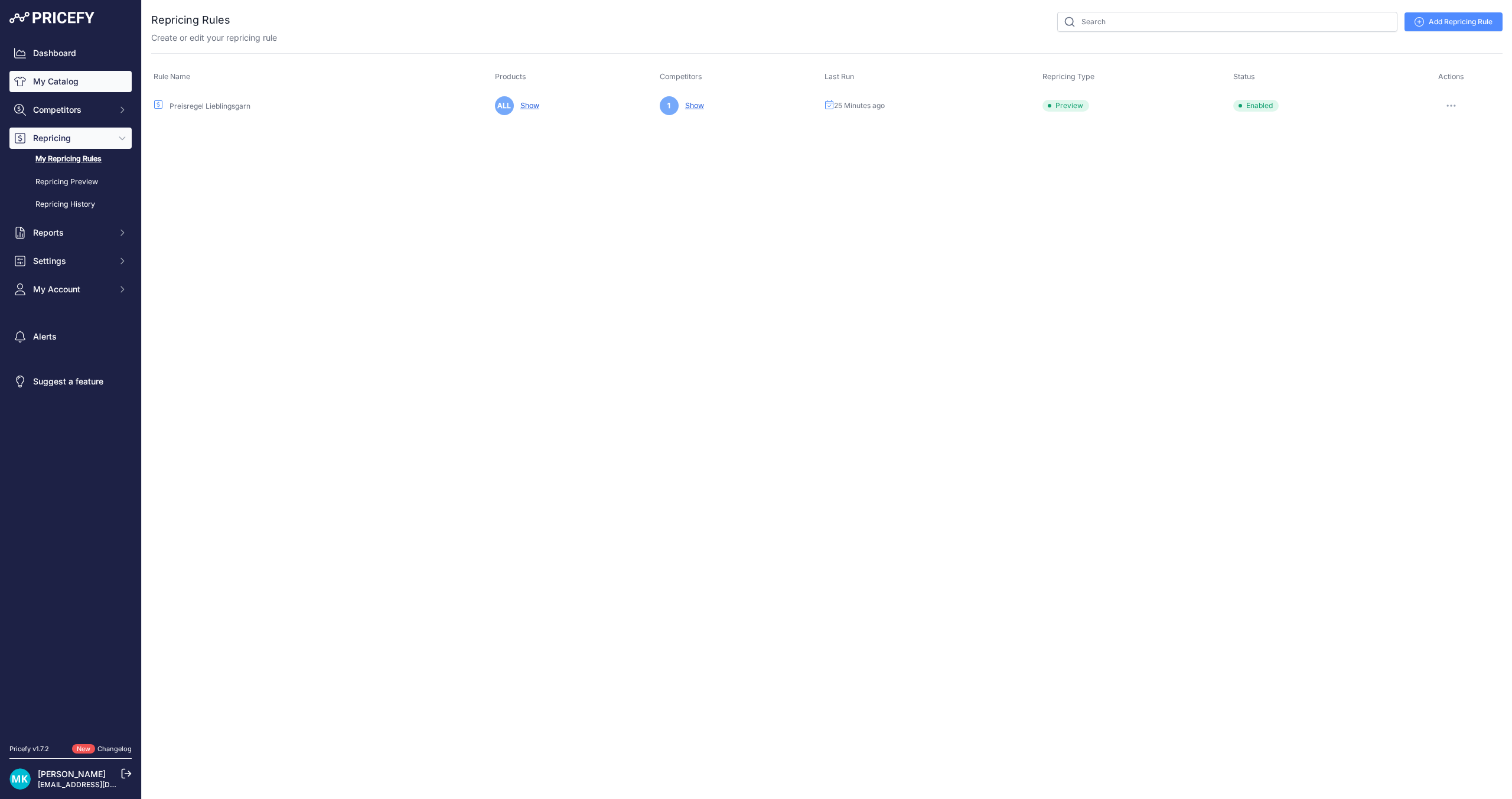
click at [72, 80] on link "My Catalog" at bounding box center [70, 81] width 122 height 21
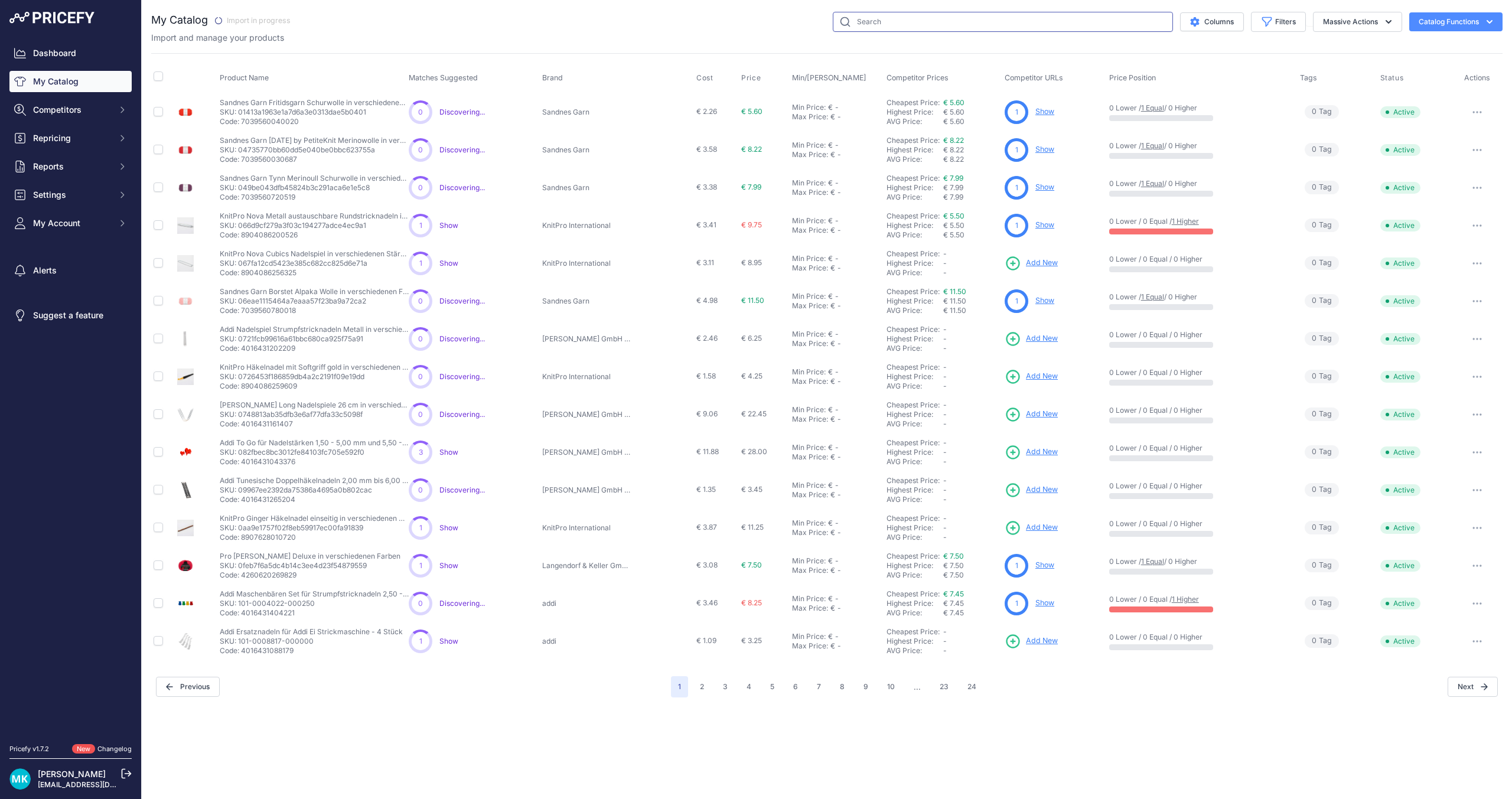
click at [1002, 31] on input "text" at bounding box center [1003, 21] width 340 height 20
paste input "ChiaoGoo TWIST SHORT COMBO auswechselbare Rundstricknadel Set 3,50-5,00 mm"
type input "ChiaoGoo TWIST SHORT COMBO auswechselbare Rundstricknadel Set 3,50-5,00 mm"
